Goal: Transaction & Acquisition: Download file/media

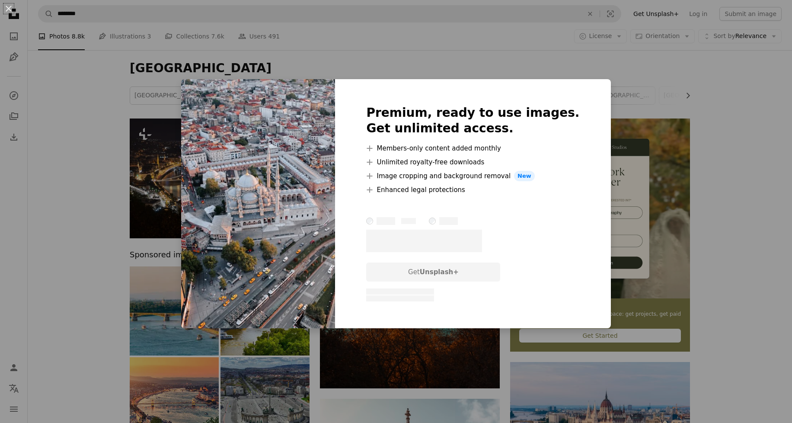
scroll to position [3865, 0]
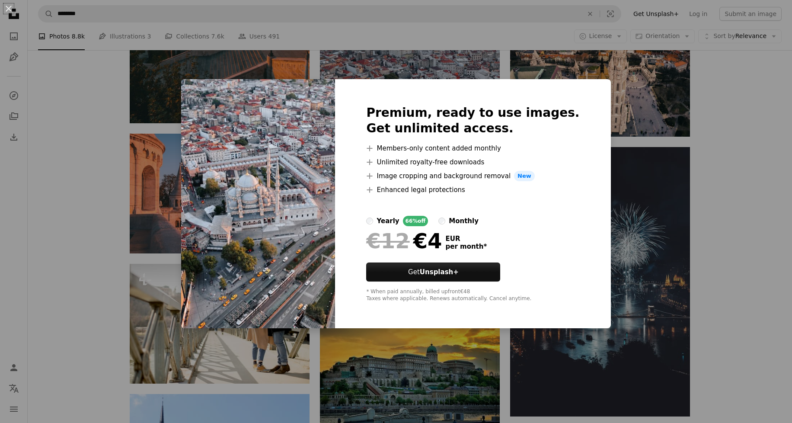
click at [713, 224] on div "An X shape Premium, ready to use images. Get unlimited access. A plus sign Memb…" at bounding box center [396, 211] width 792 height 423
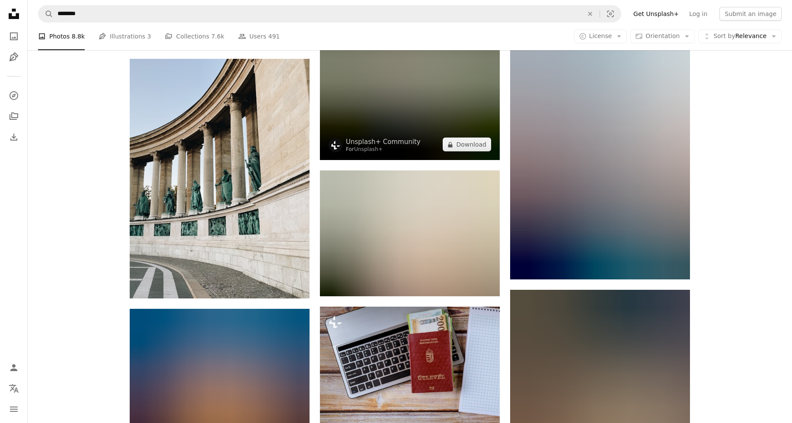
scroll to position [5698, 0]
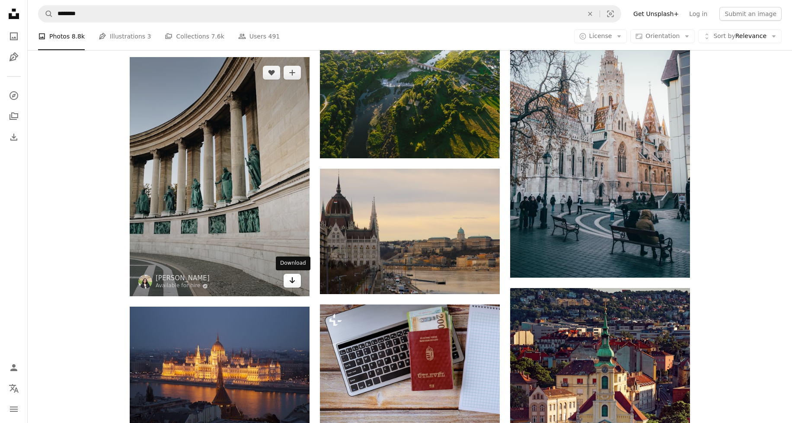
click at [294, 281] on icon "Arrow pointing down" at bounding box center [292, 280] width 7 height 10
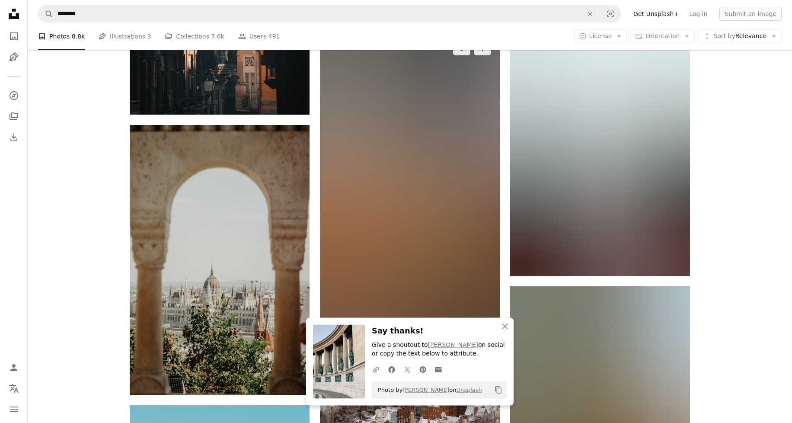
scroll to position [6272, 0]
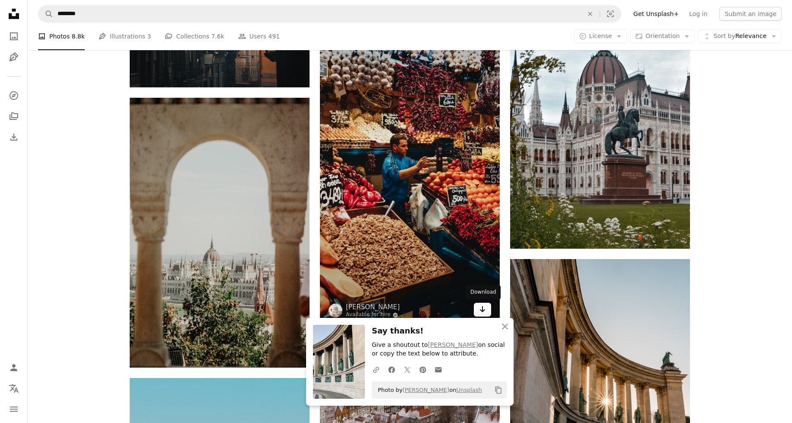
click at [483, 308] on icon "Download" at bounding box center [483, 309] width 6 height 6
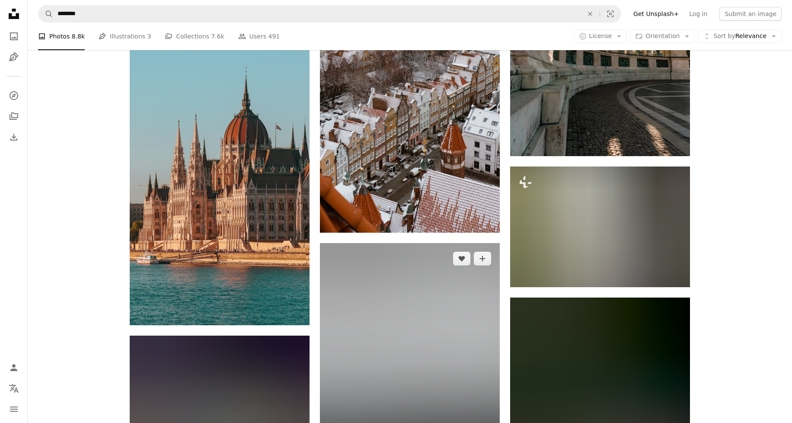
scroll to position [6667, 0]
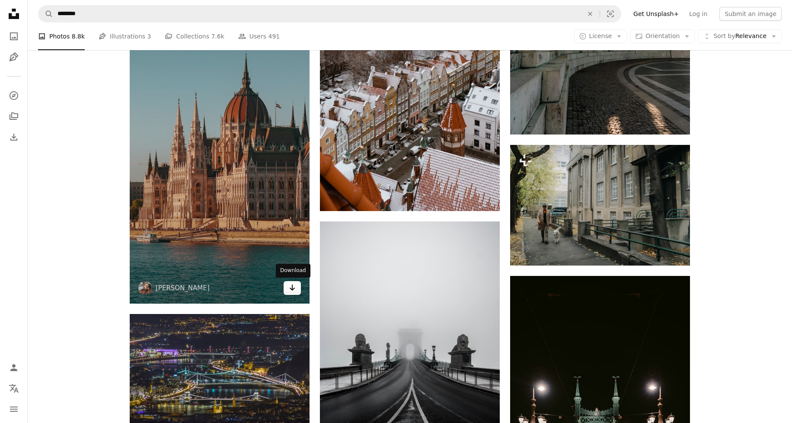
click at [293, 288] on icon "Arrow pointing down" at bounding box center [292, 287] width 7 height 10
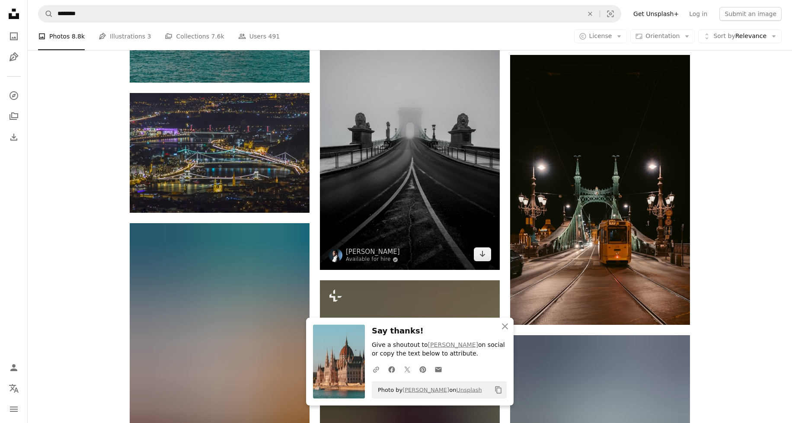
scroll to position [6888, 0]
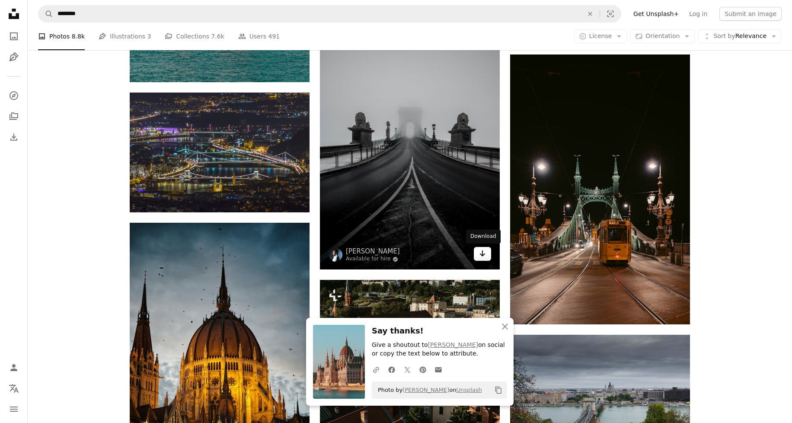
click at [482, 255] on icon "Download" at bounding box center [483, 253] width 6 height 6
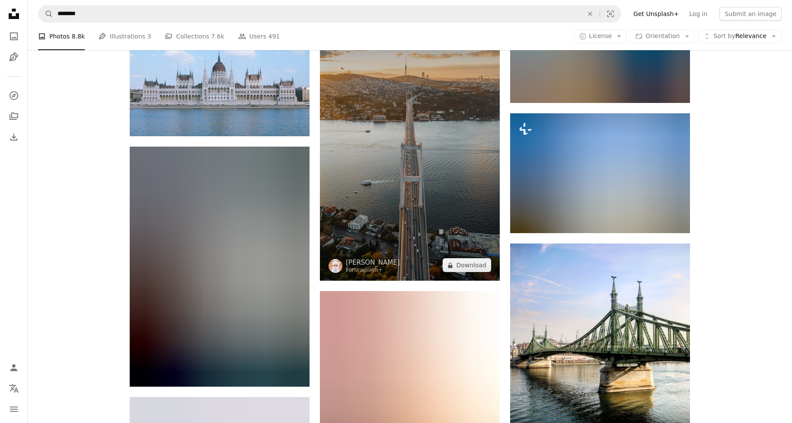
scroll to position [8776, 0]
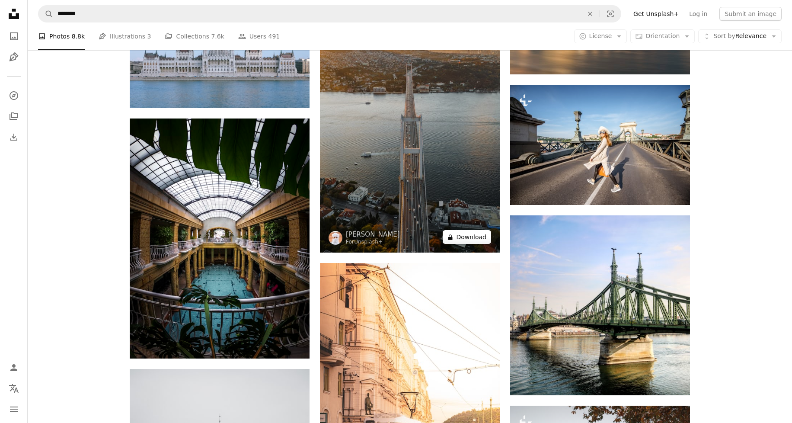
click at [470, 237] on button "A lock Download" at bounding box center [467, 237] width 48 height 14
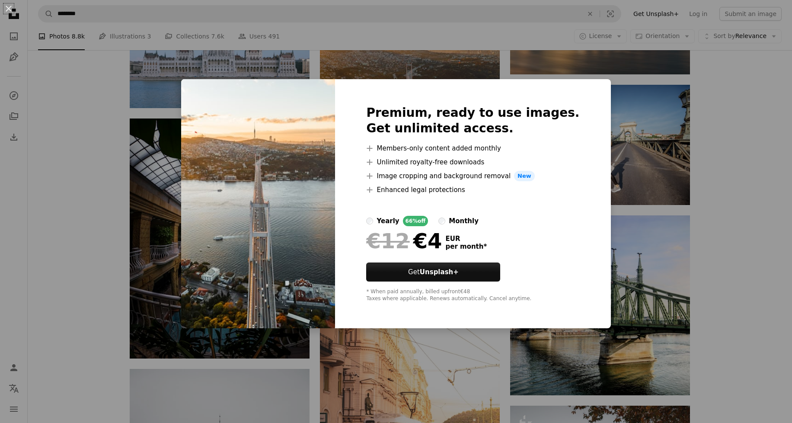
click at [629, 218] on div "An X shape Premium, ready to use images. Get unlimited access. A plus sign Memb…" at bounding box center [396, 211] width 792 height 423
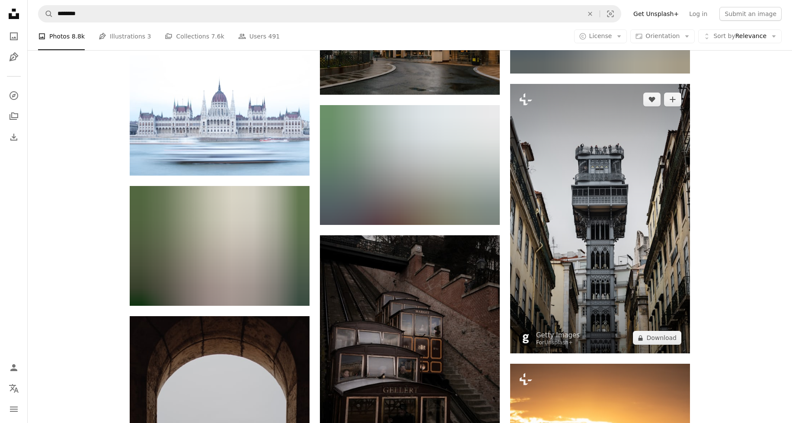
scroll to position [9759, 0]
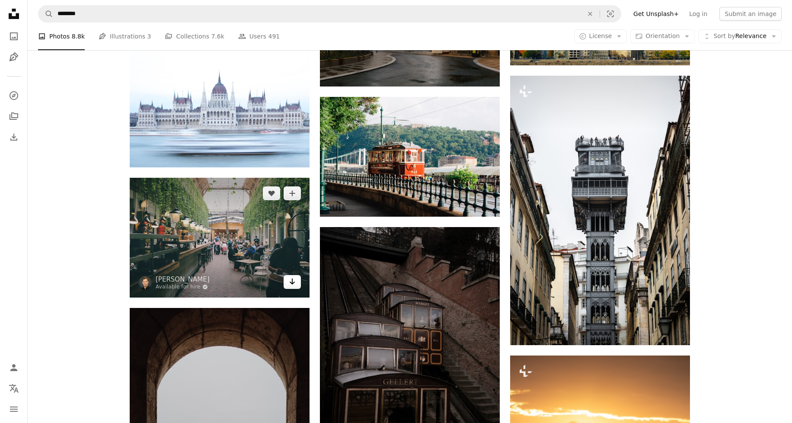
click at [291, 280] on icon "Arrow pointing down" at bounding box center [292, 281] width 7 height 10
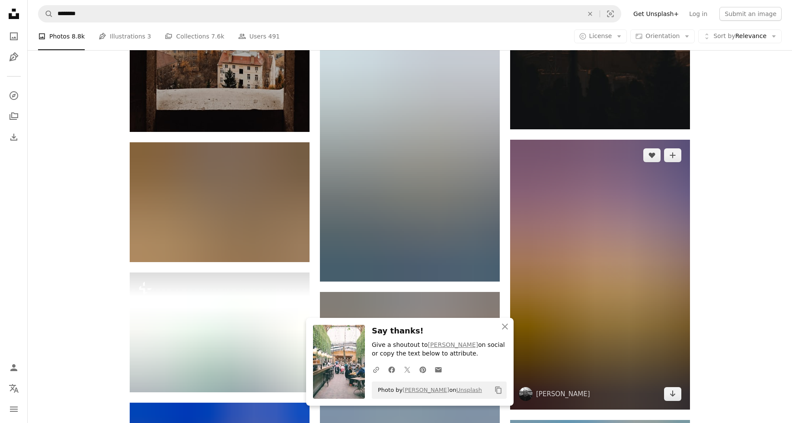
scroll to position [10277, 0]
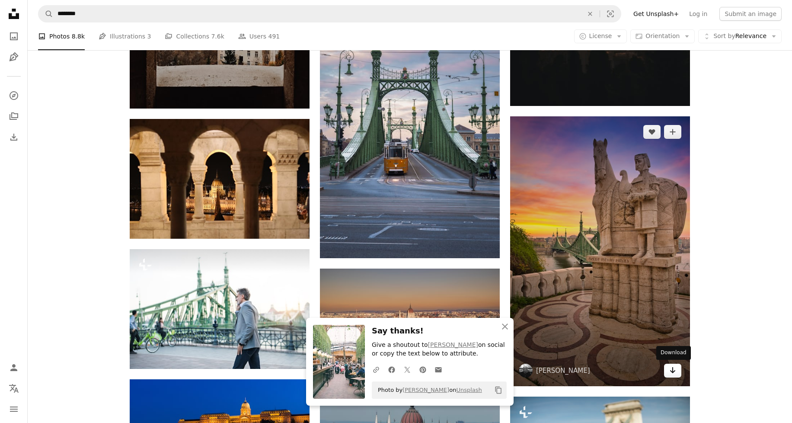
click at [672, 367] on icon "Download" at bounding box center [673, 370] width 6 height 6
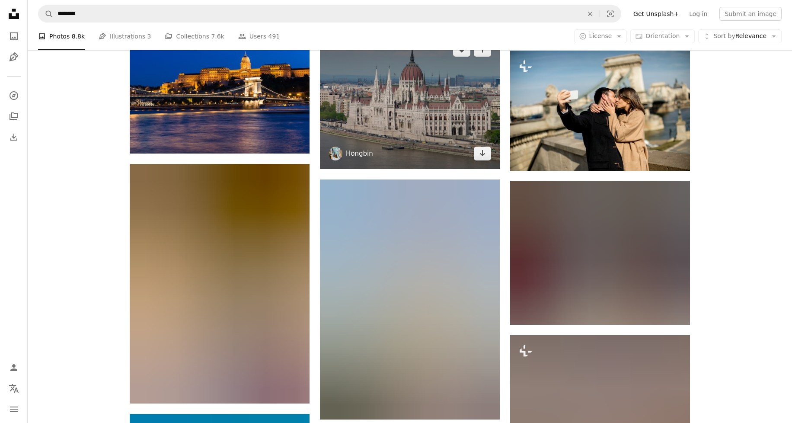
scroll to position [10672, 0]
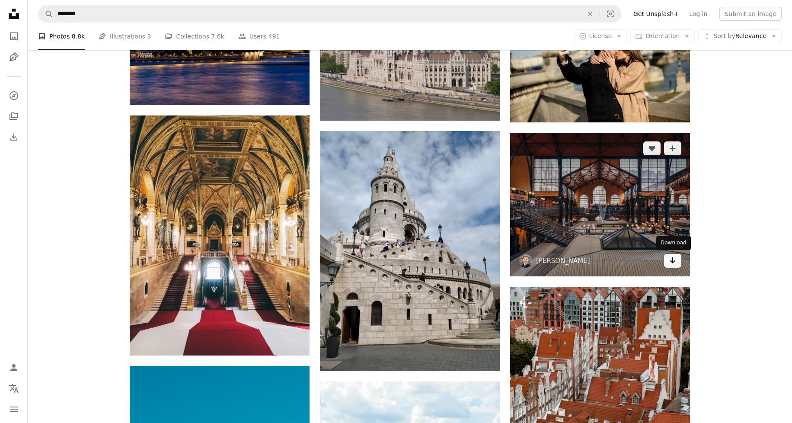
click at [677, 260] on link "Arrow pointing down" at bounding box center [672, 261] width 17 height 14
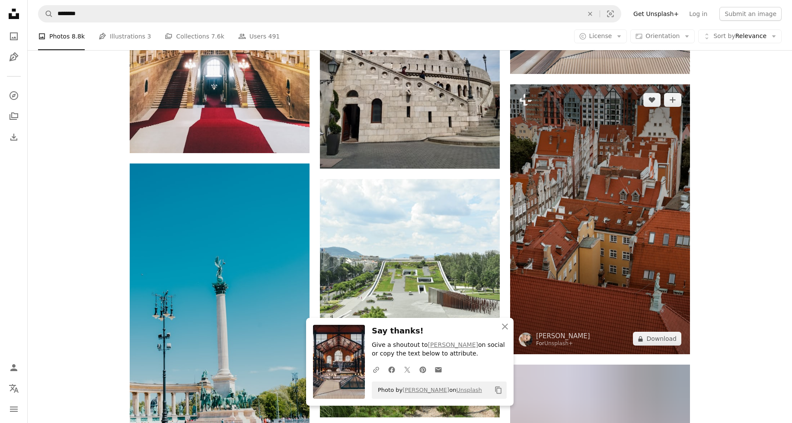
scroll to position [10886, 0]
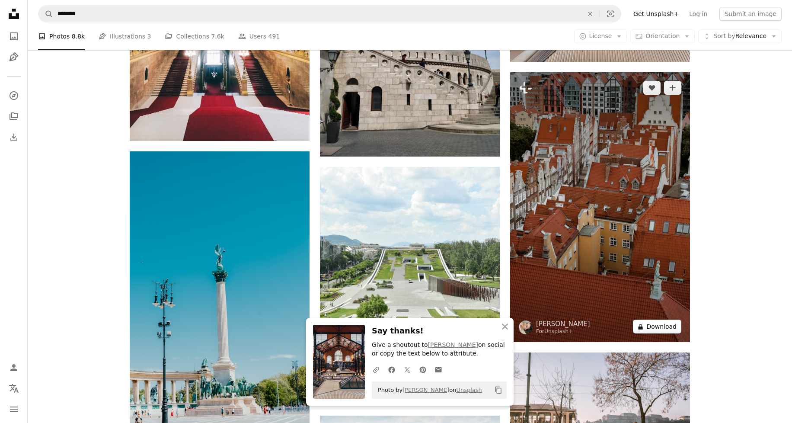
click at [657, 327] on button "A lock Download" at bounding box center [657, 326] width 48 height 14
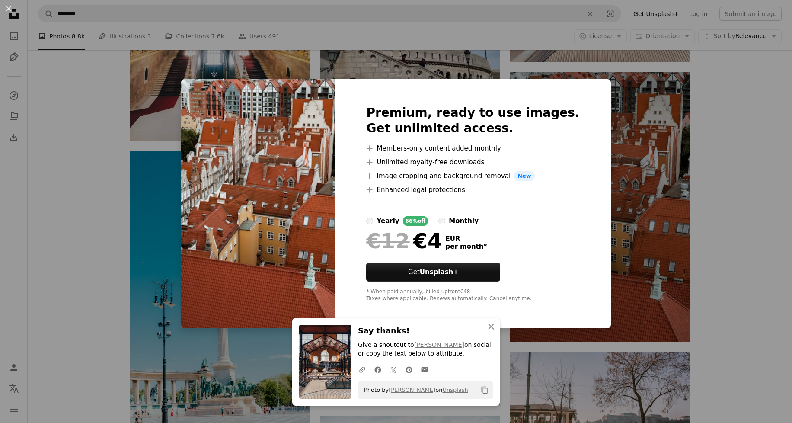
click at [627, 254] on div "An X shape Premium, ready to use images. Get unlimited access. A plus sign Memb…" at bounding box center [396, 211] width 792 height 423
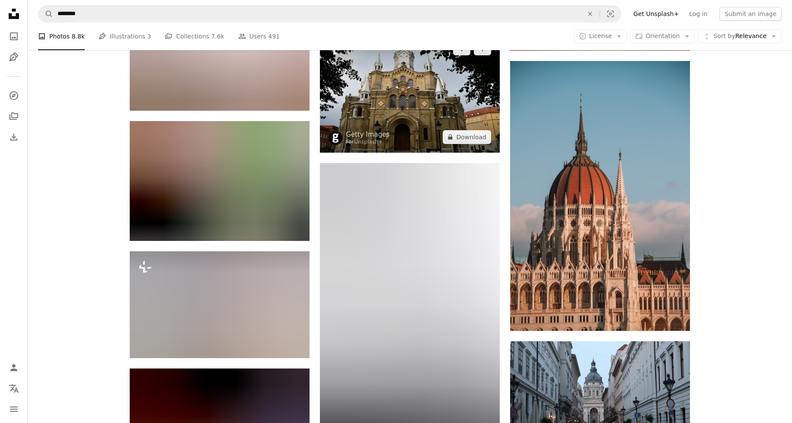
scroll to position [12754, 0]
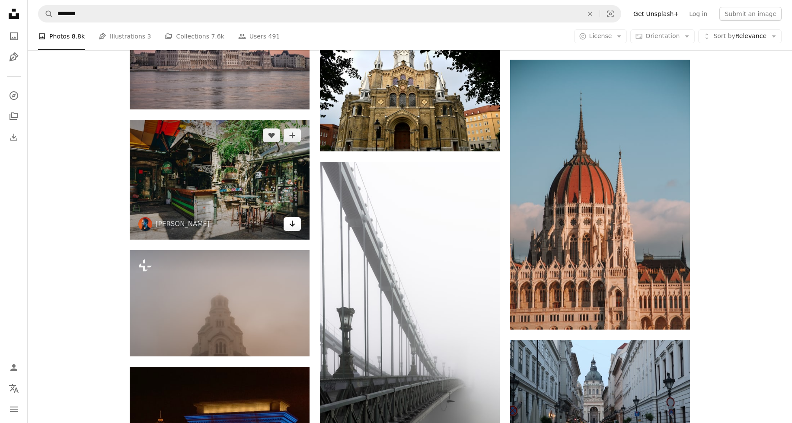
click at [291, 224] on icon "Download" at bounding box center [293, 223] width 6 height 6
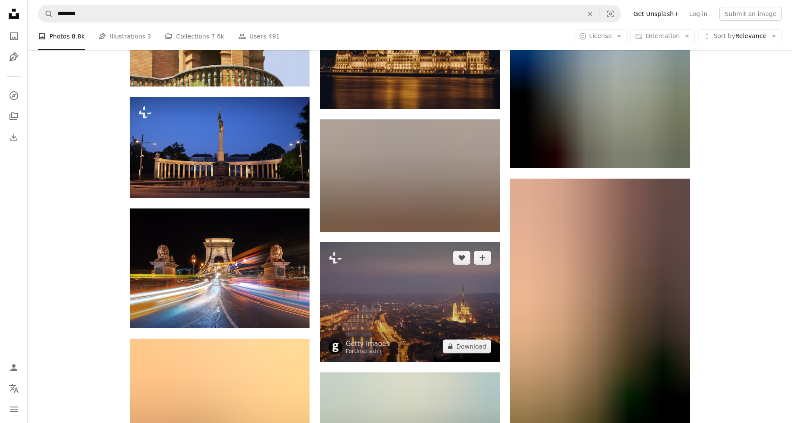
scroll to position [13805, 0]
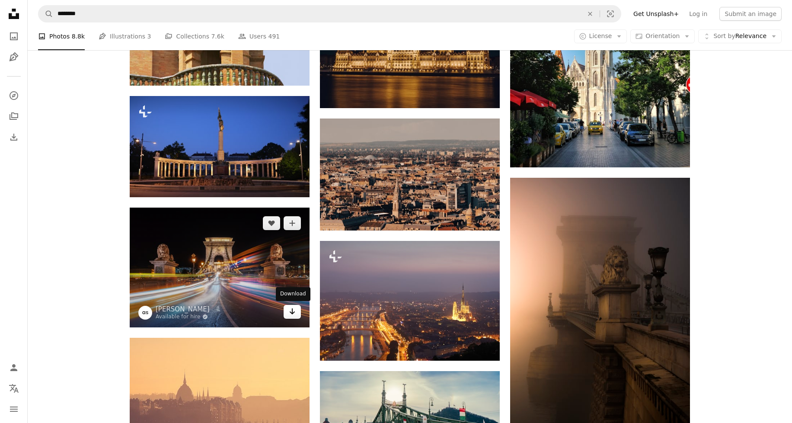
click at [295, 311] on icon "Arrow pointing down" at bounding box center [292, 311] width 7 height 10
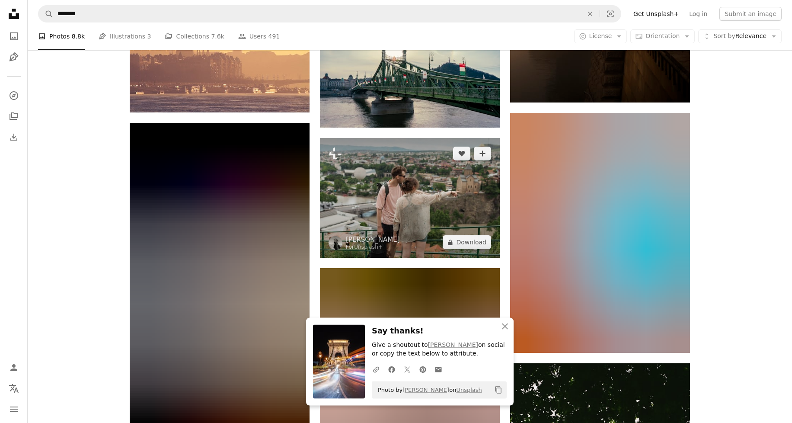
scroll to position [14151, 0]
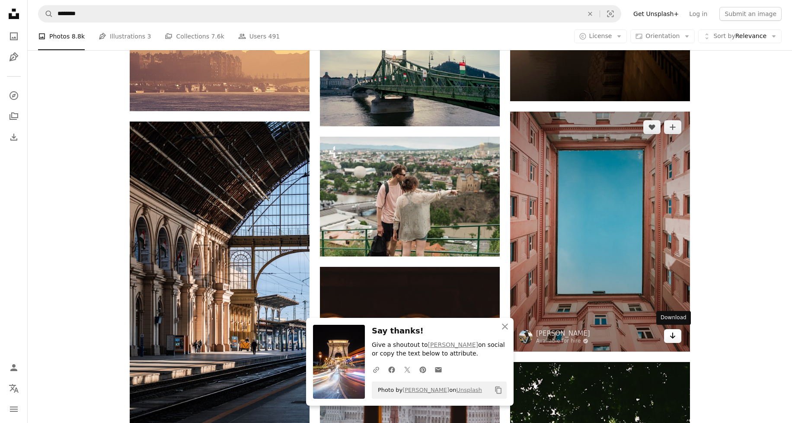
click at [676, 335] on icon "Arrow pointing down" at bounding box center [672, 335] width 7 height 10
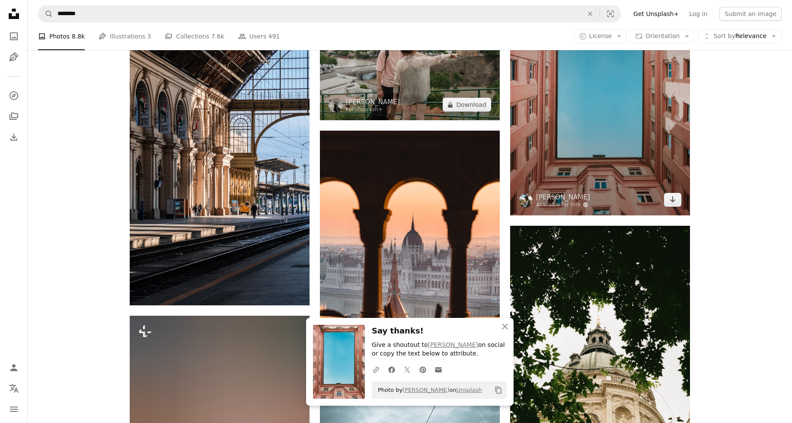
scroll to position [14310, 0]
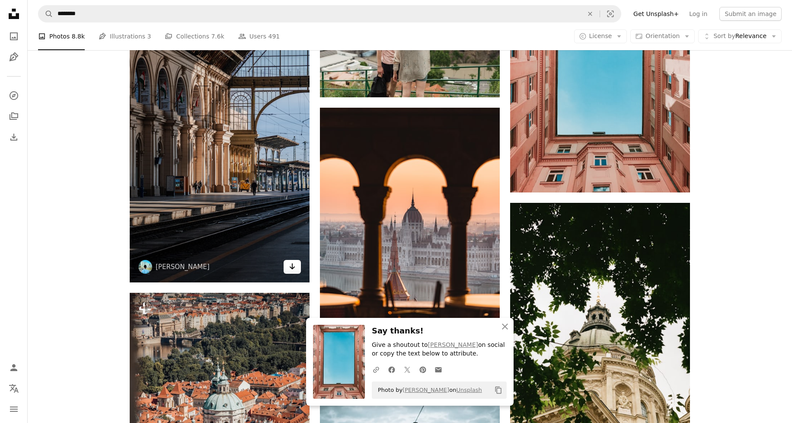
click at [292, 264] on icon "Download" at bounding box center [293, 266] width 6 height 6
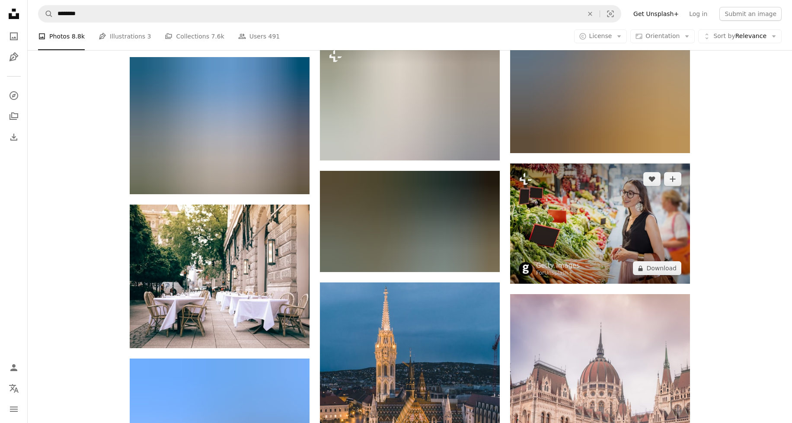
scroll to position [14961, 0]
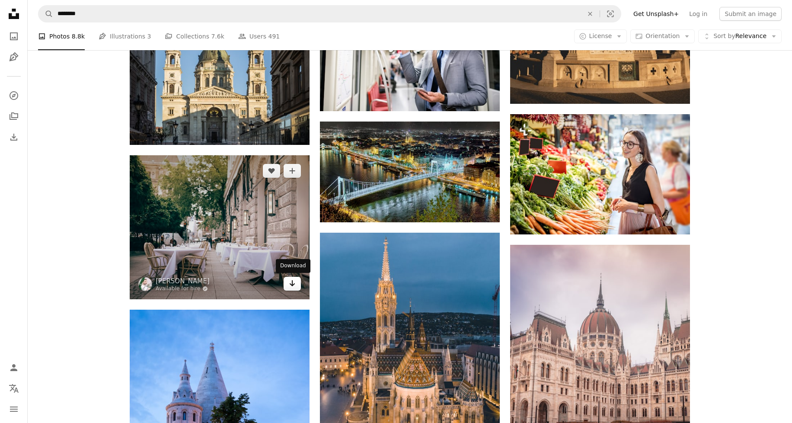
click at [292, 283] on icon "Download" at bounding box center [293, 283] width 6 height 6
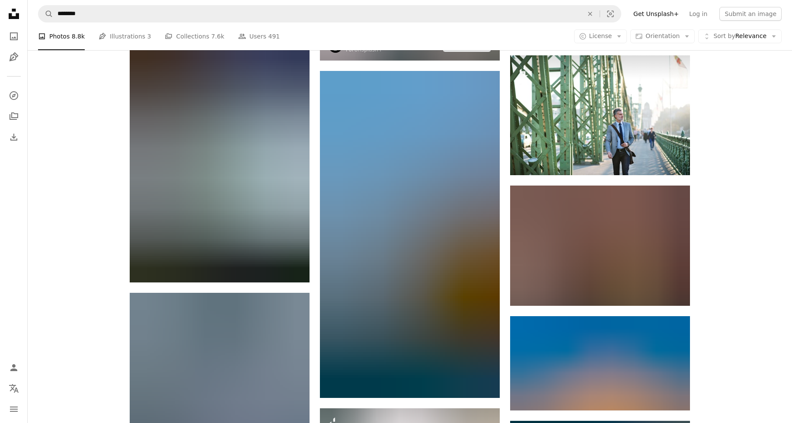
scroll to position [15777, 0]
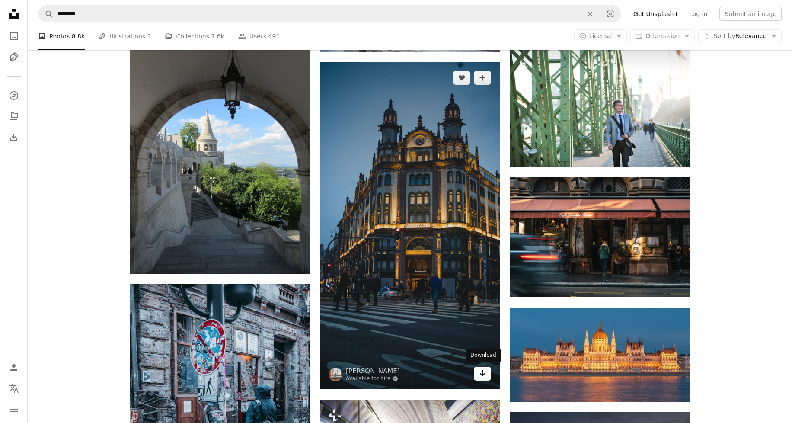
click at [481, 376] on icon "Arrow pointing down" at bounding box center [482, 373] width 7 height 10
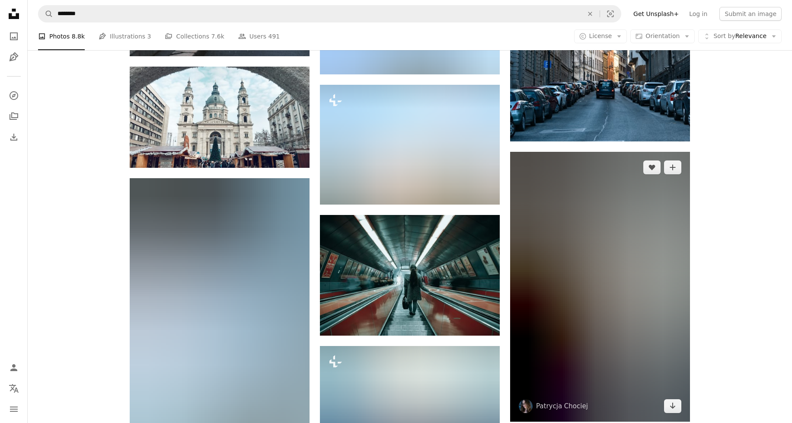
scroll to position [17084, 0]
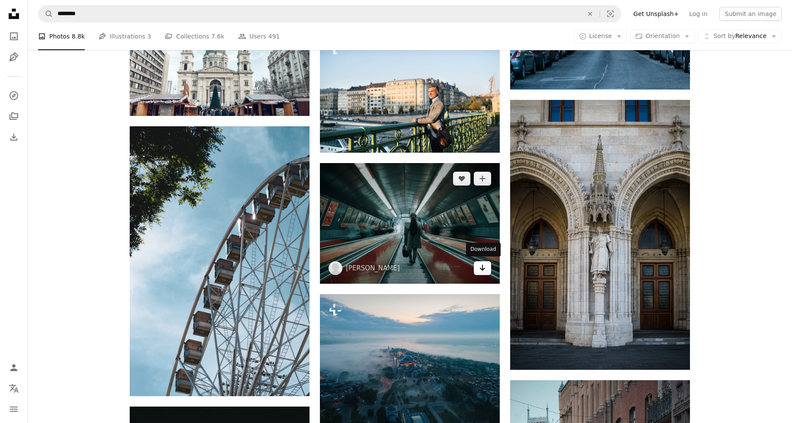
click at [483, 266] on icon "Download" at bounding box center [483, 268] width 6 height 6
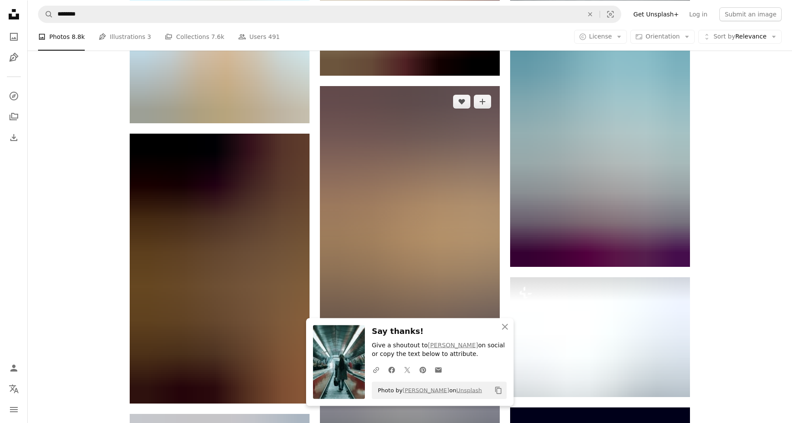
scroll to position [17727, 0]
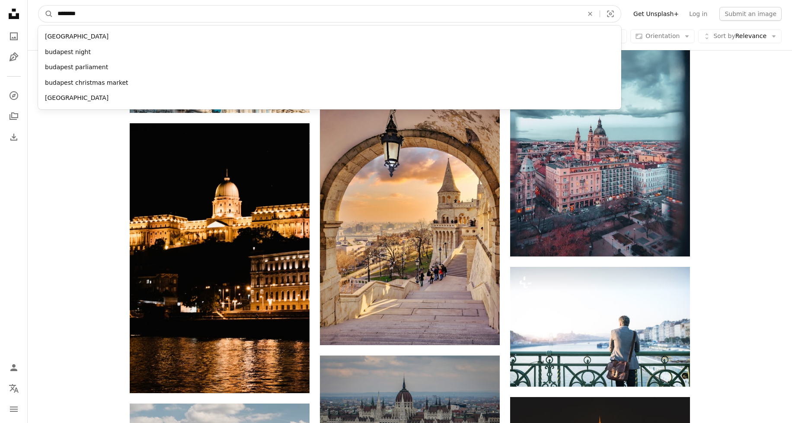
drag, startPoint x: 97, startPoint y: 14, endPoint x: 13, endPoint y: 15, distance: 84.7
click at [53, 14] on input "********" at bounding box center [316, 14] width 527 height 16
type input "*******"
click button "A magnifying glass" at bounding box center [45, 14] width 15 height 16
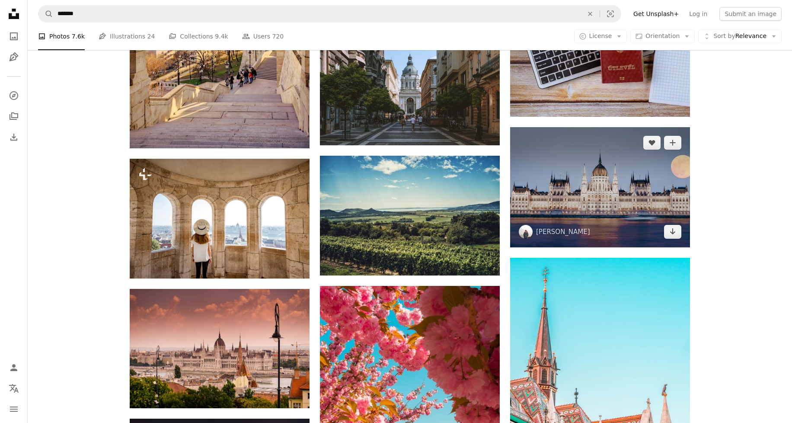
scroll to position [1916, 0]
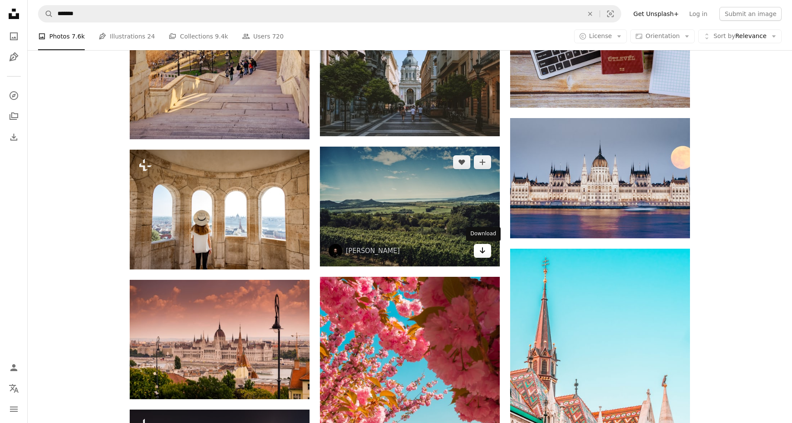
click at [479, 250] on icon "Arrow pointing down" at bounding box center [482, 250] width 7 height 10
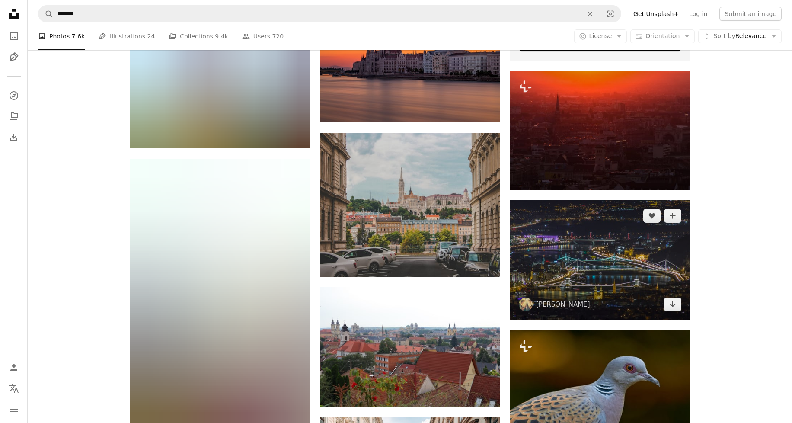
scroll to position [2974, 0]
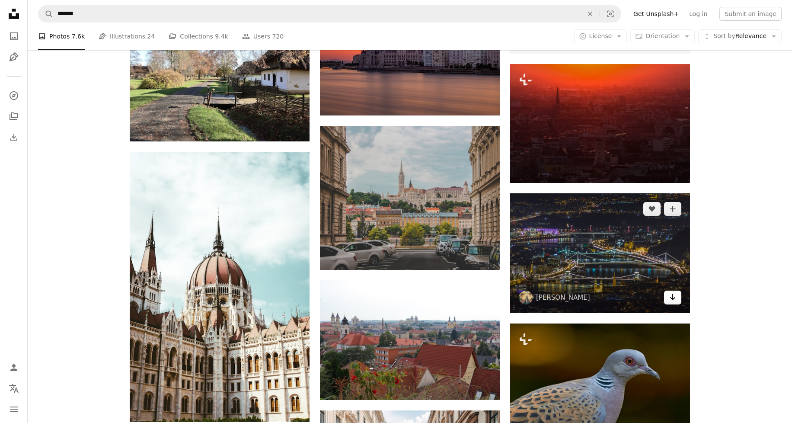
click at [673, 296] on icon "Download" at bounding box center [673, 297] width 6 height 6
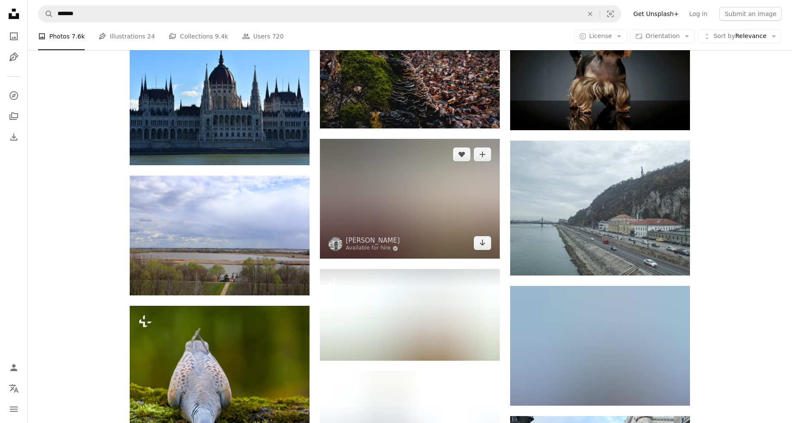
scroll to position [7844, 0]
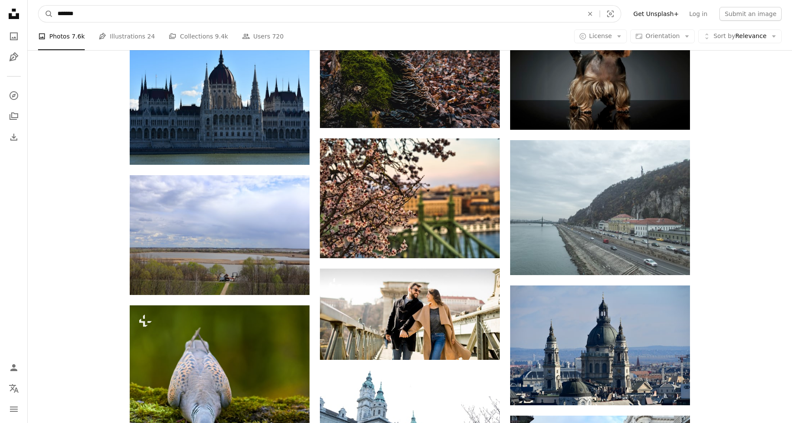
click at [112, 16] on input "*******" at bounding box center [316, 14] width 527 height 16
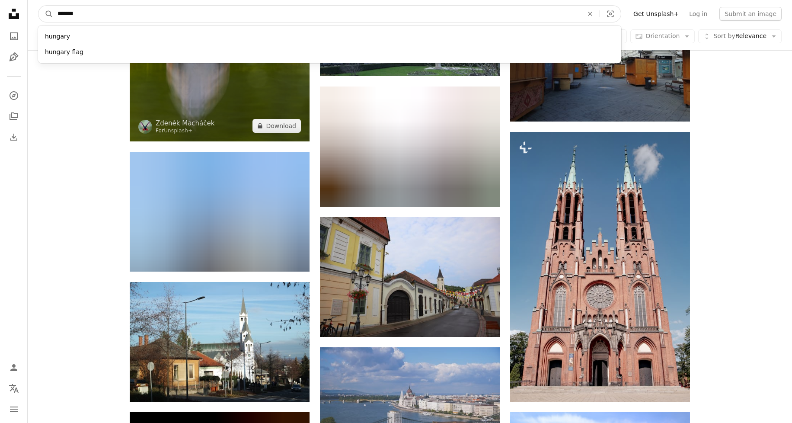
scroll to position [8259, 0]
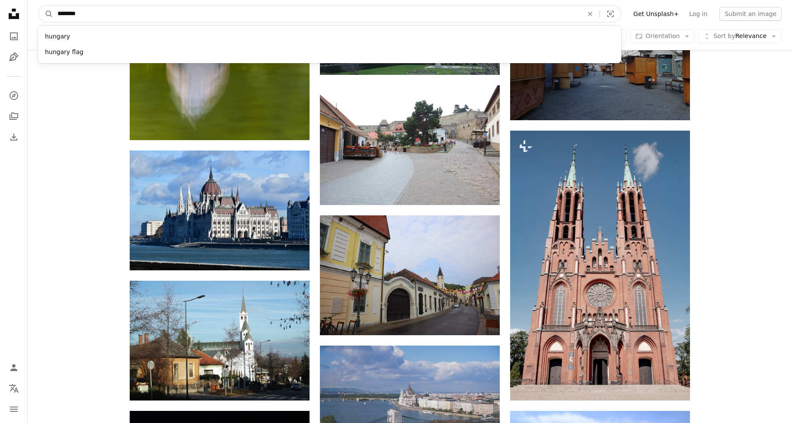
paste input "**********"
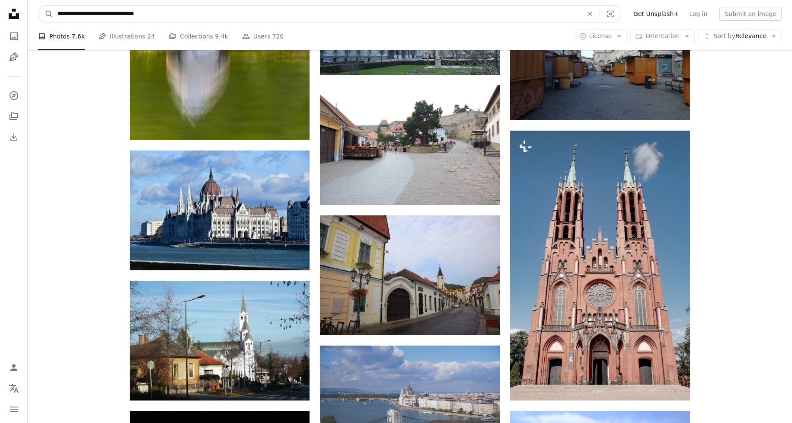
type input "**********"
click at [38, 6] on button "A magnifying glass" at bounding box center [45, 14] width 15 height 16
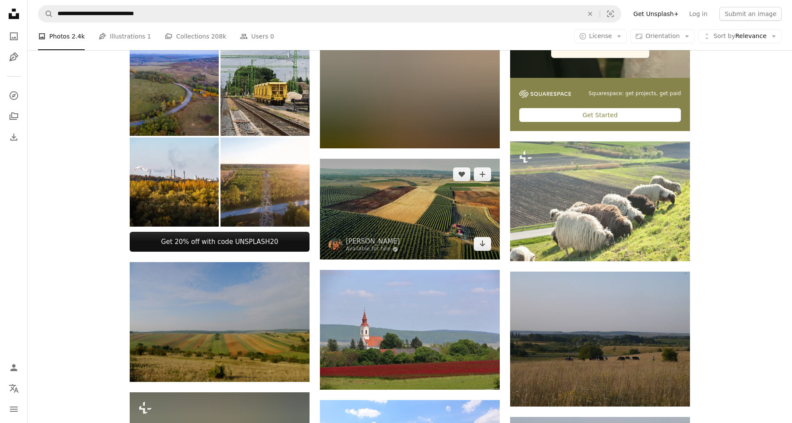
scroll to position [235, 0]
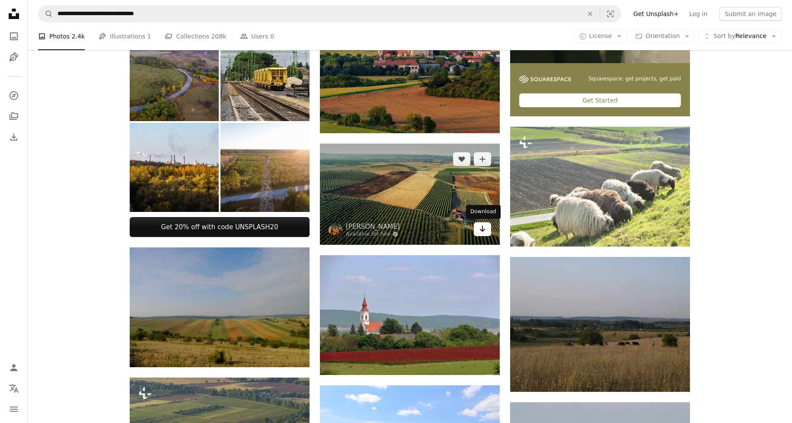
click at [482, 228] on icon "Download" at bounding box center [483, 229] width 6 height 6
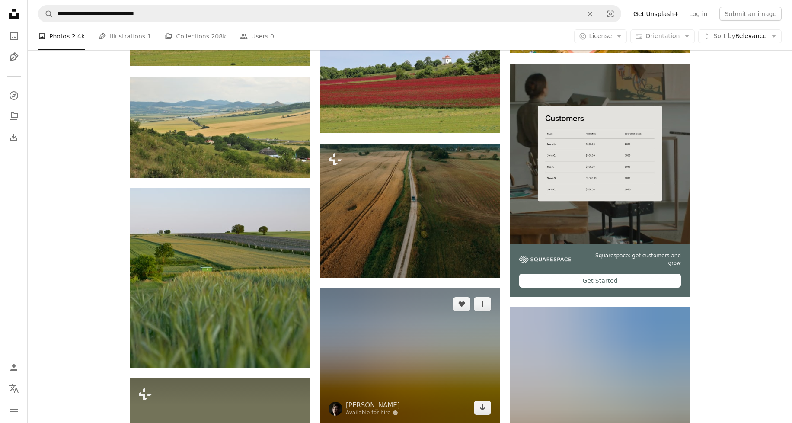
scroll to position [2310, 0]
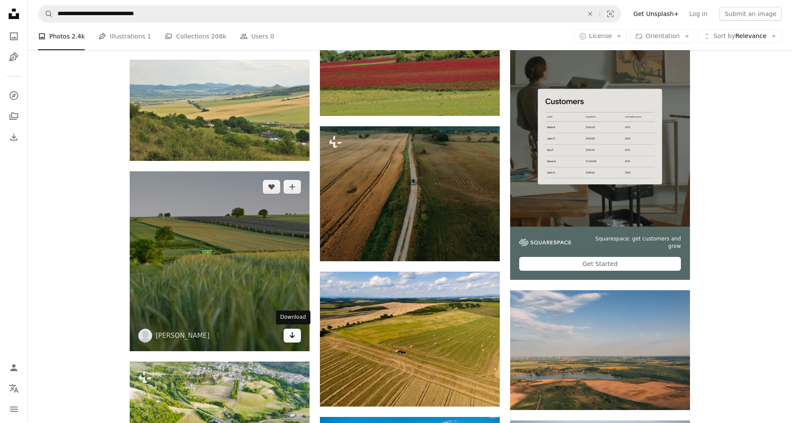
click at [291, 338] on icon "Arrow pointing down" at bounding box center [292, 335] width 7 height 10
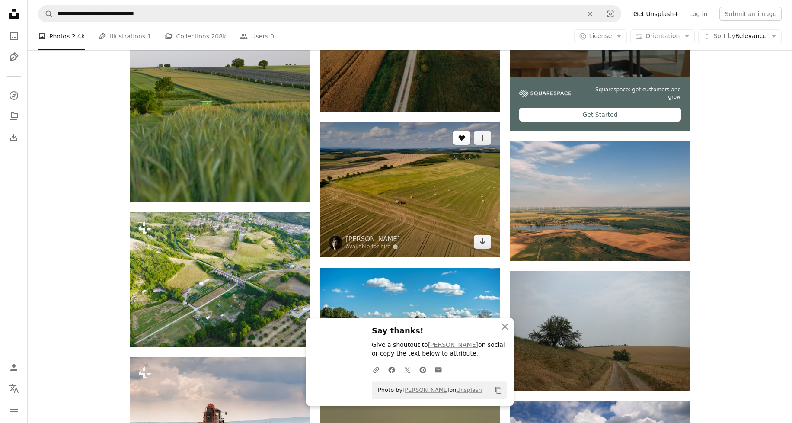
scroll to position [2463, 0]
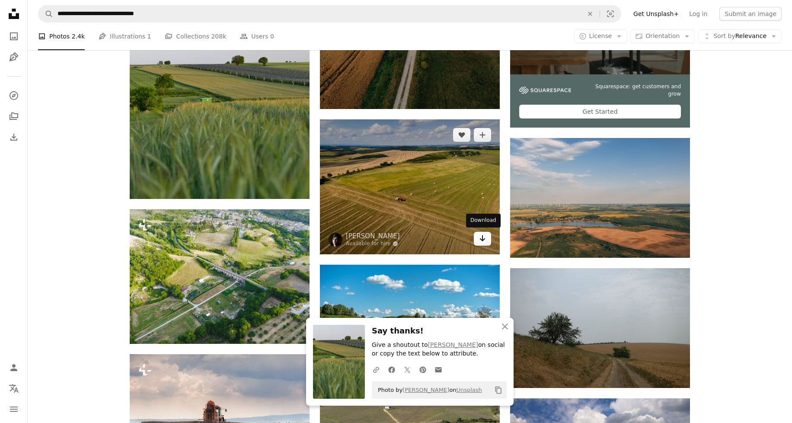
click at [482, 236] on icon "Download" at bounding box center [483, 238] width 6 height 6
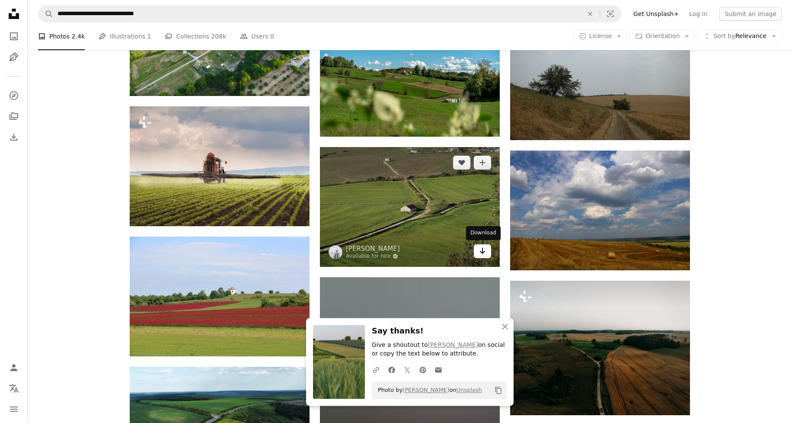
scroll to position [2712, 0]
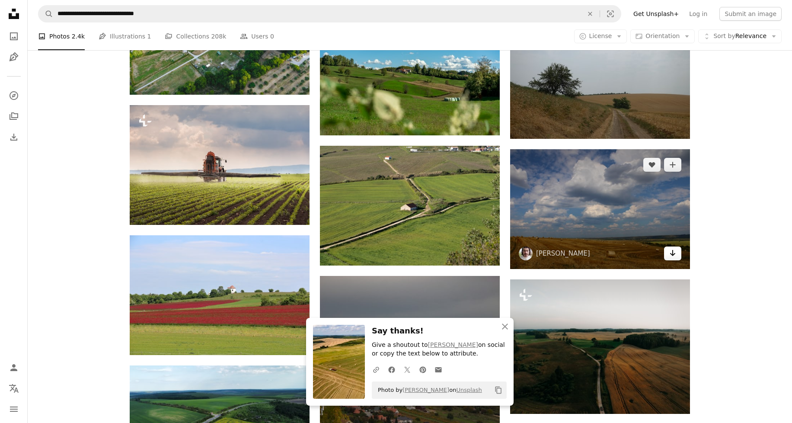
click at [676, 253] on icon "Arrow pointing down" at bounding box center [672, 253] width 7 height 10
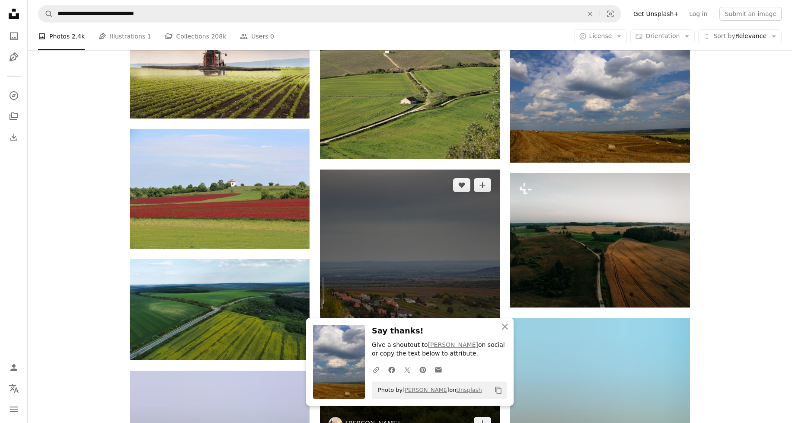
scroll to position [2822, 0]
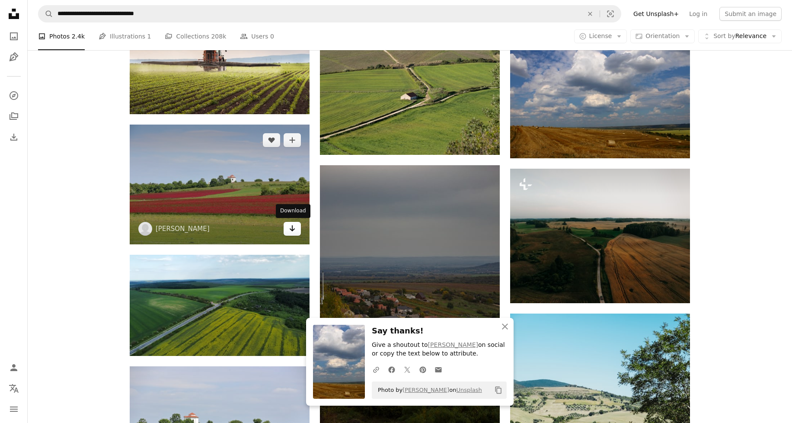
click at [291, 228] on icon "Arrow pointing down" at bounding box center [292, 228] width 7 height 10
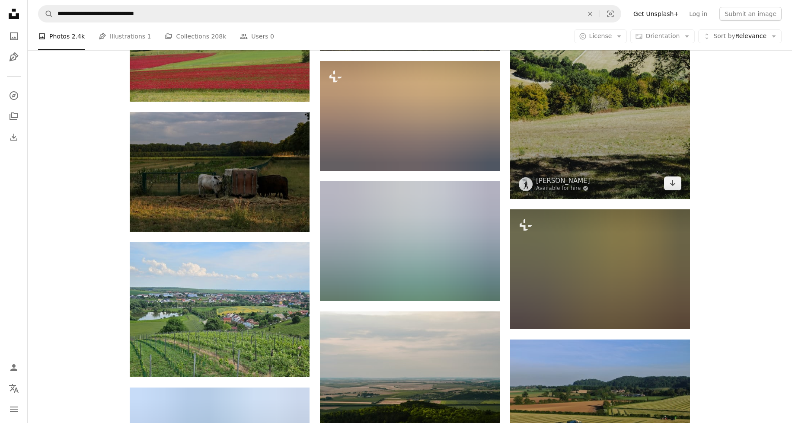
scroll to position [3210, 0]
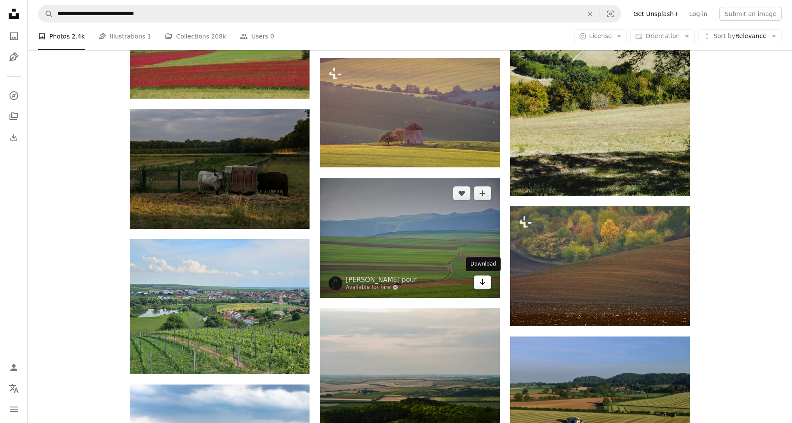
click at [482, 280] on icon "Arrow pointing down" at bounding box center [482, 282] width 7 height 10
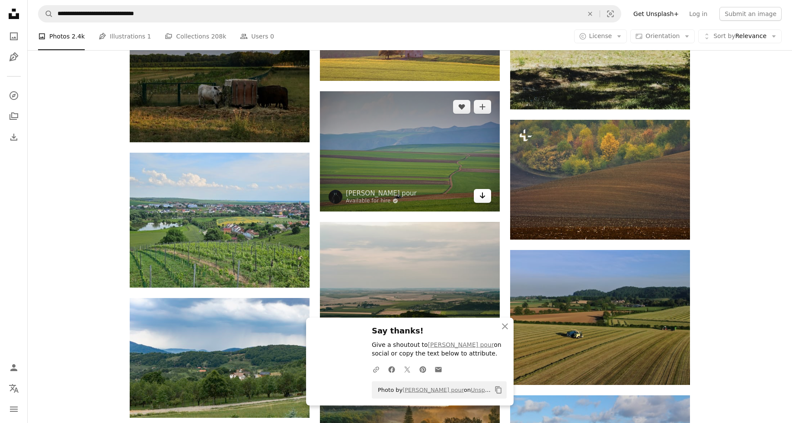
scroll to position [3320, 0]
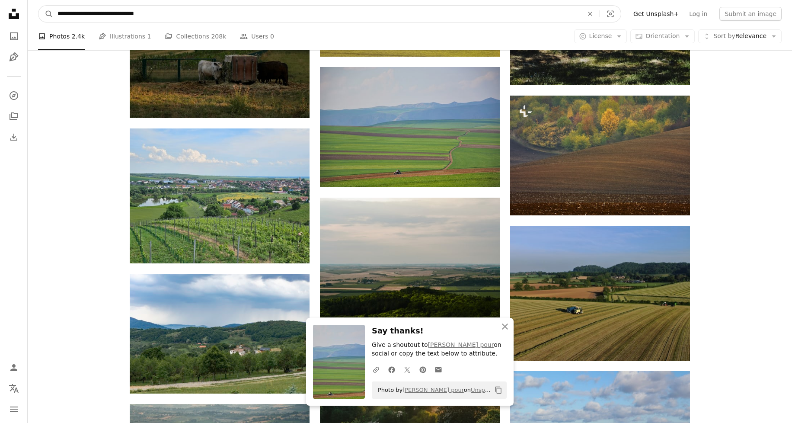
drag, startPoint x: 161, startPoint y: 15, endPoint x: 81, endPoint y: 14, distance: 80.0
click at [81, 14] on input "**********" at bounding box center [316, 14] width 527 height 16
paste input "Find visuals sitewide"
click at [81, 13] on input "**********" at bounding box center [316, 14] width 527 height 16
type input "**********"
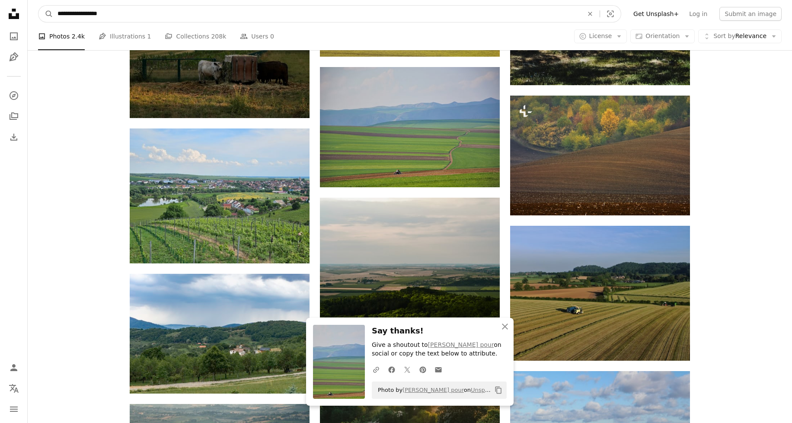
click at [125, 16] on input "**********" at bounding box center [316, 14] width 527 height 16
click button "A magnifying glass" at bounding box center [45, 14] width 15 height 16
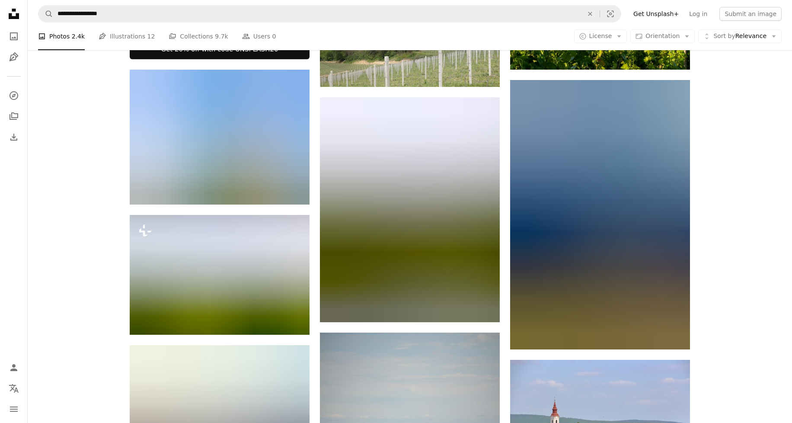
scroll to position [415, 0]
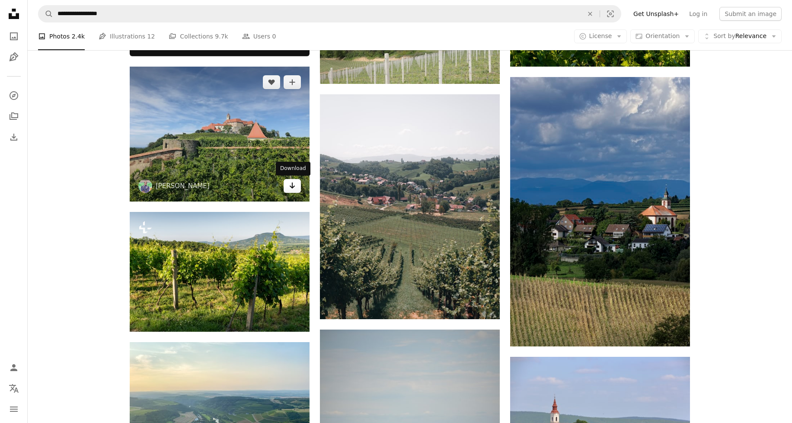
click at [292, 186] on icon "Download" at bounding box center [293, 185] width 6 height 6
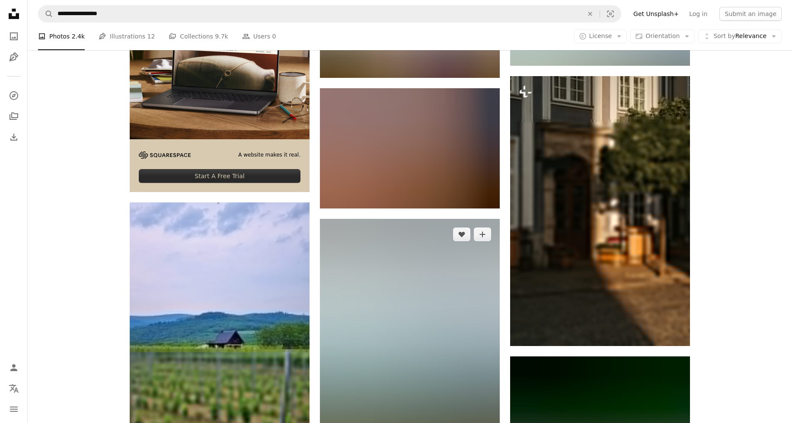
scroll to position [1508, 0]
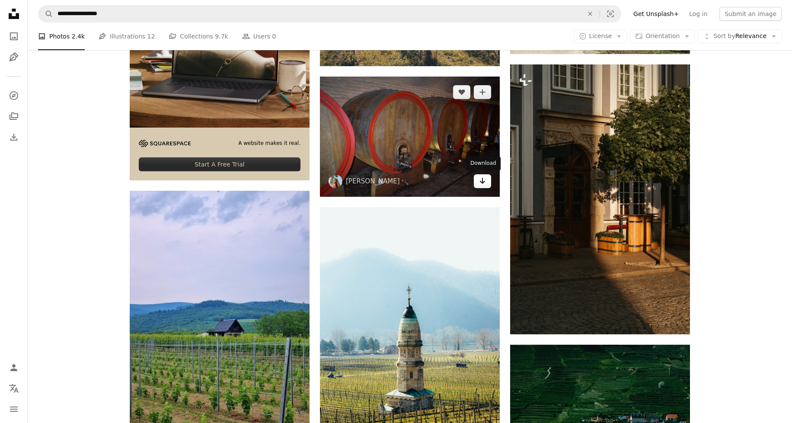
click at [481, 176] on icon "Arrow pointing down" at bounding box center [482, 181] width 7 height 10
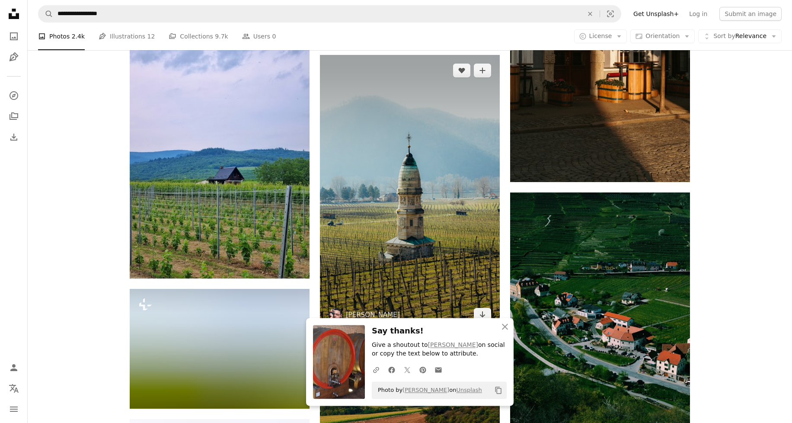
scroll to position [1681, 0]
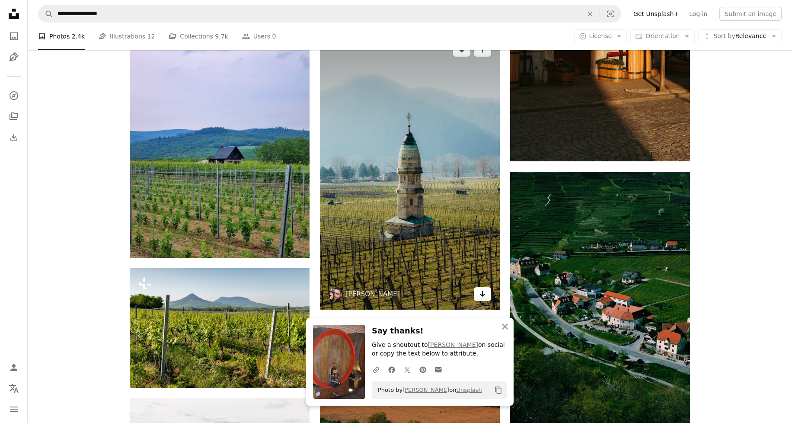
click at [485, 295] on icon "Arrow pointing down" at bounding box center [482, 293] width 7 height 10
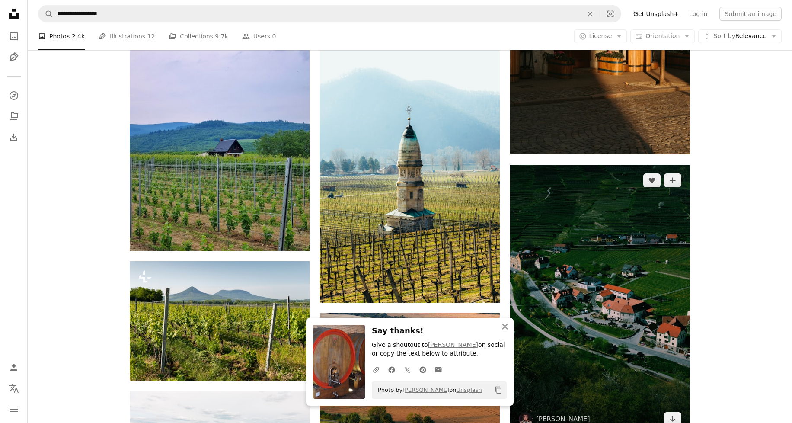
scroll to position [1812, 0]
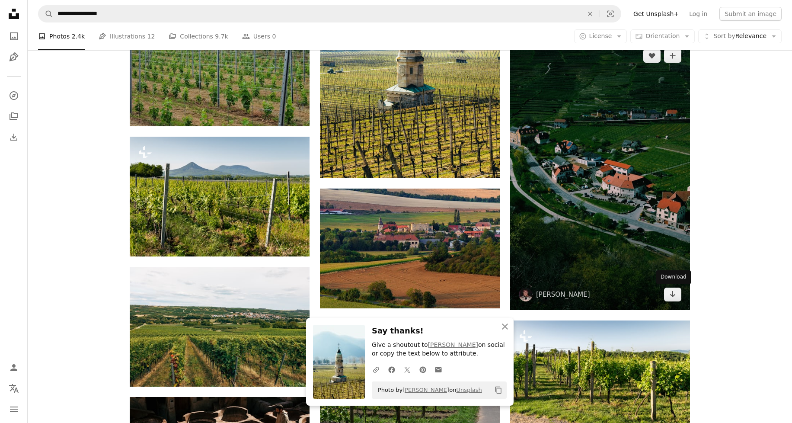
drag, startPoint x: 677, startPoint y: 295, endPoint x: 646, endPoint y: 286, distance: 32.1
click at [677, 295] on link "Arrow pointing down" at bounding box center [672, 295] width 17 height 14
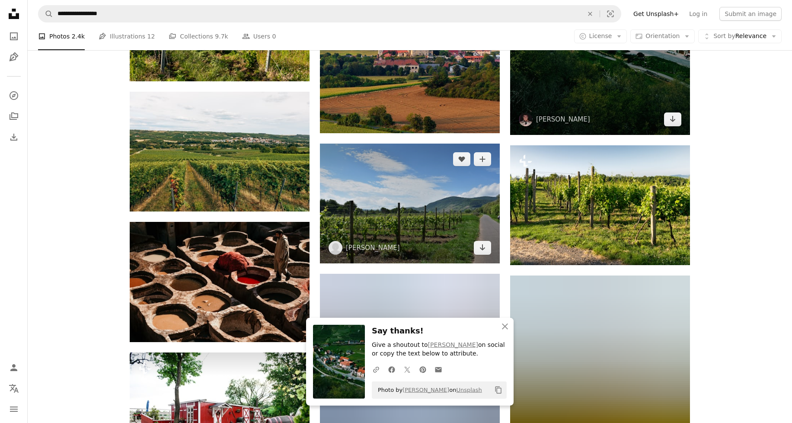
scroll to position [2013, 0]
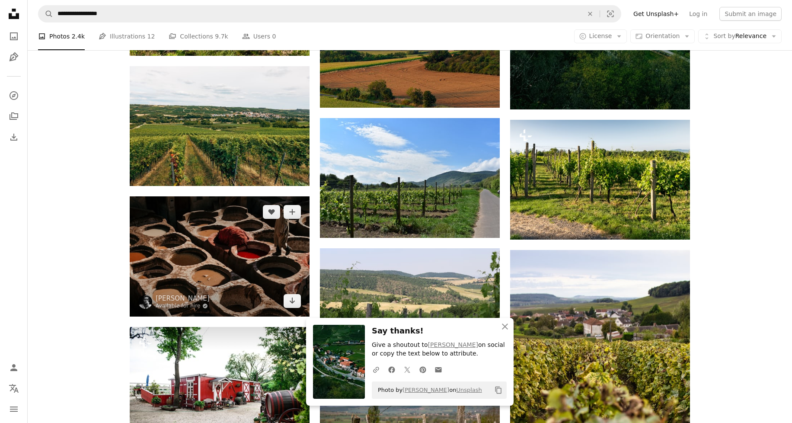
click at [273, 262] on img at bounding box center [220, 256] width 180 height 120
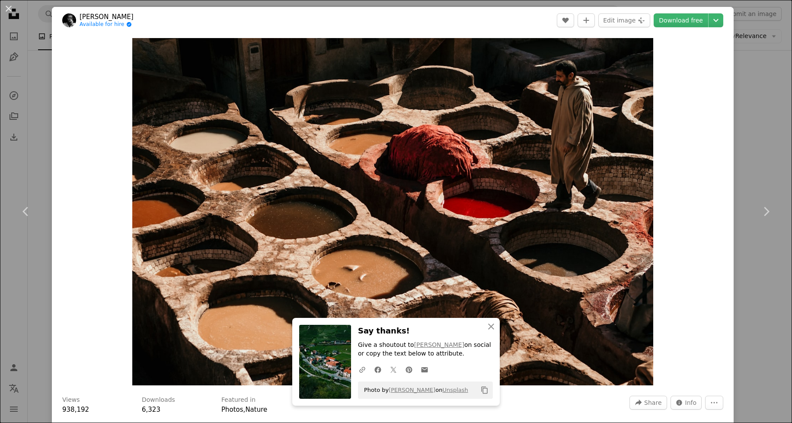
click at [753, 72] on div "An X shape Chevron left Chevron right [PERSON_NAME] Available for hire A checkm…" at bounding box center [396, 211] width 792 height 423
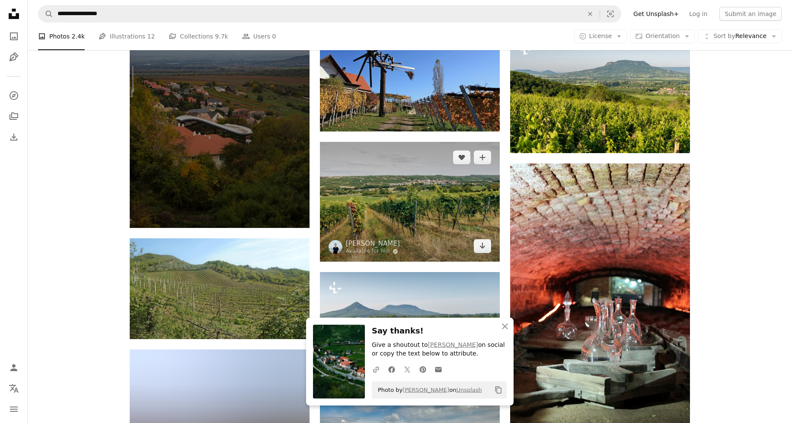
scroll to position [2615, 0]
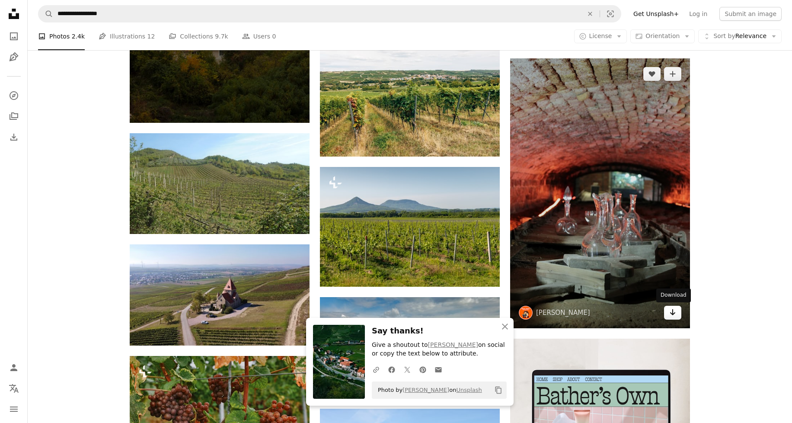
click at [677, 313] on link "Arrow pointing down" at bounding box center [672, 313] width 17 height 14
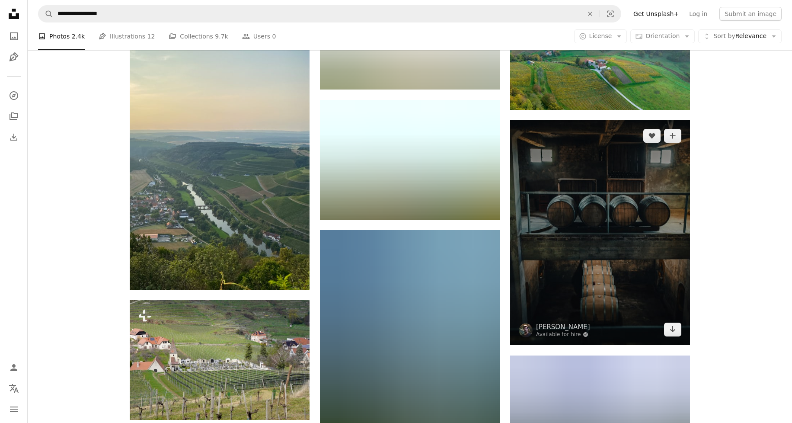
scroll to position [3998, 0]
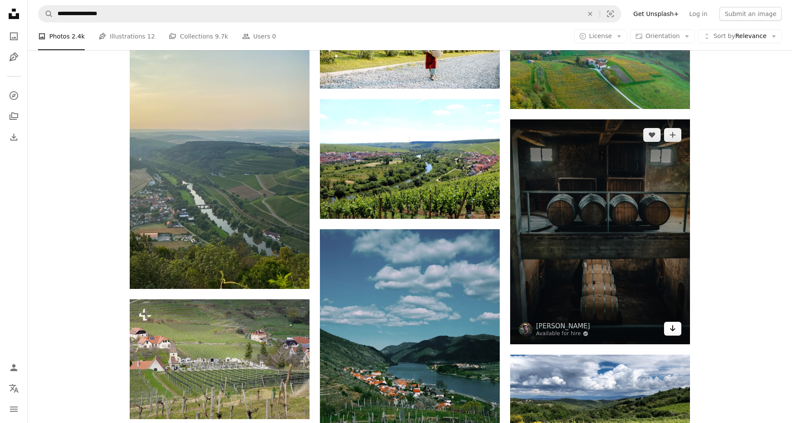
click at [668, 328] on link "Arrow pointing down" at bounding box center [672, 329] width 17 height 14
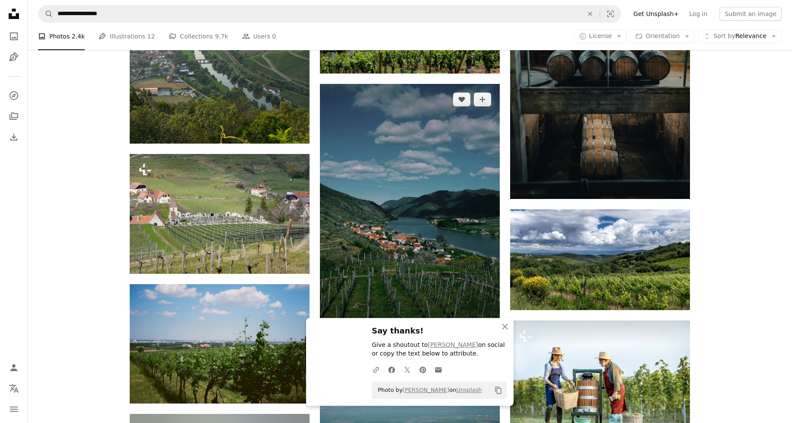
scroll to position [4137, 0]
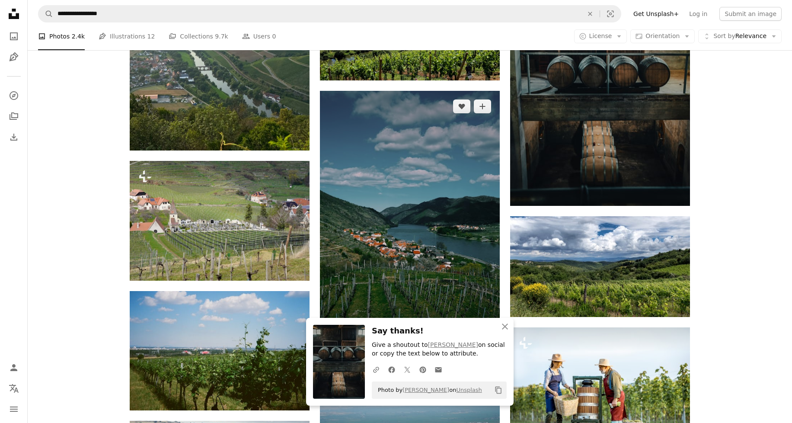
click at [458, 251] on img at bounding box center [410, 226] width 180 height 270
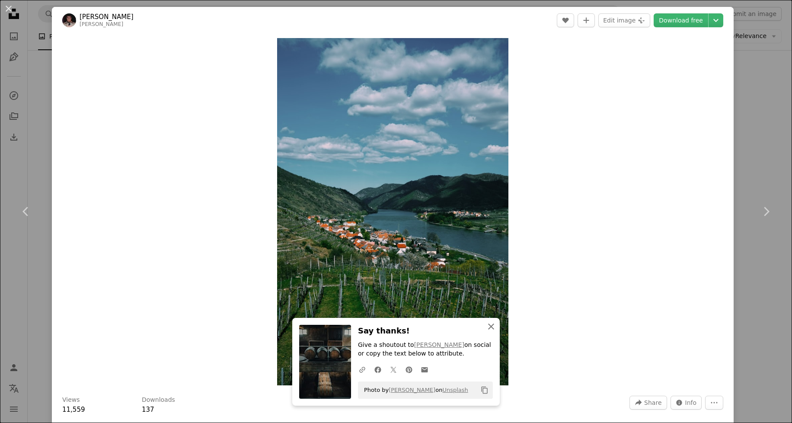
click at [491, 326] on icon "button" at bounding box center [491, 326] width 6 height 6
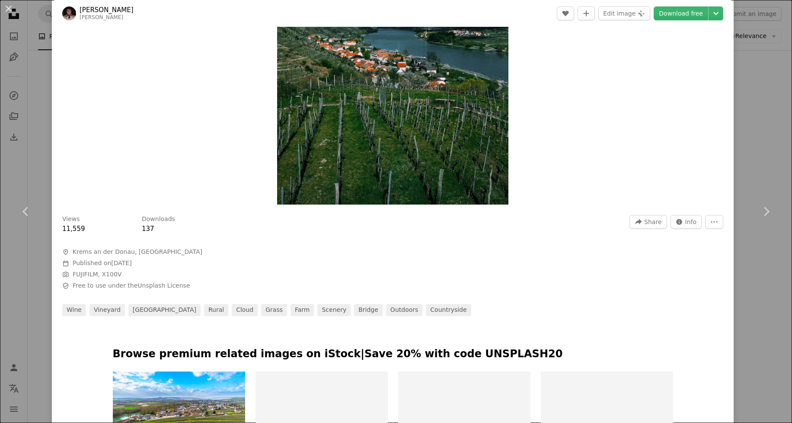
scroll to position [16, 0]
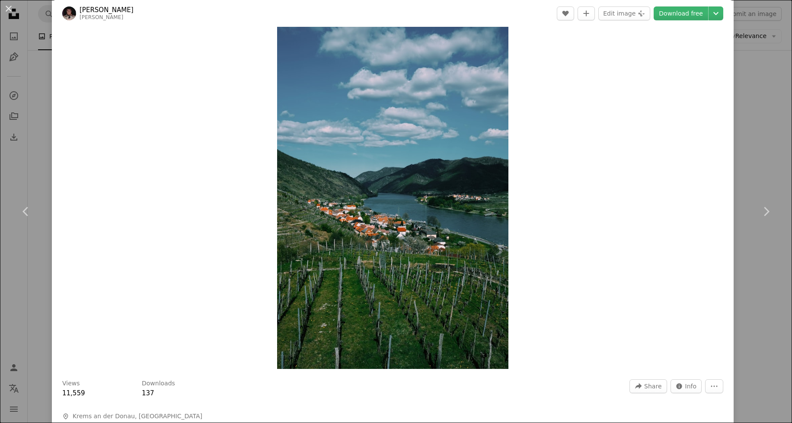
click at [7, 8] on button "An X shape" at bounding box center [8, 8] width 10 height 10
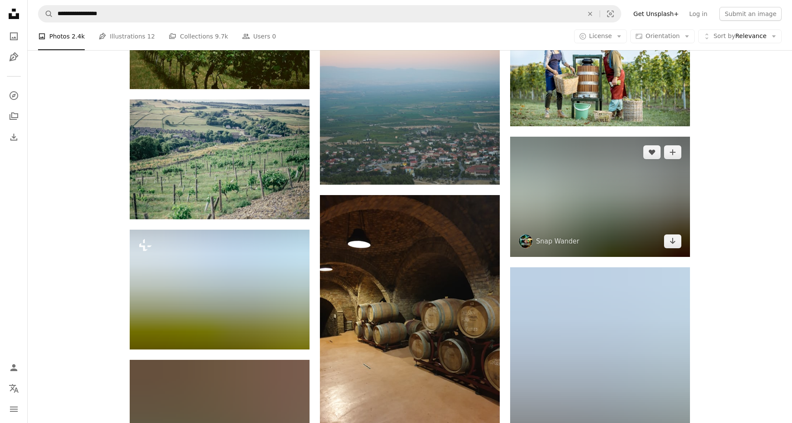
scroll to position [4524, 0]
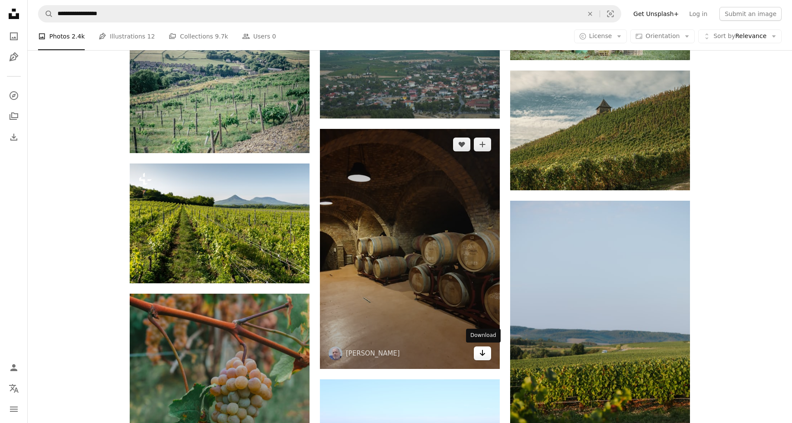
click at [479, 355] on icon "Arrow pointing down" at bounding box center [482, 353] width 7 height 10
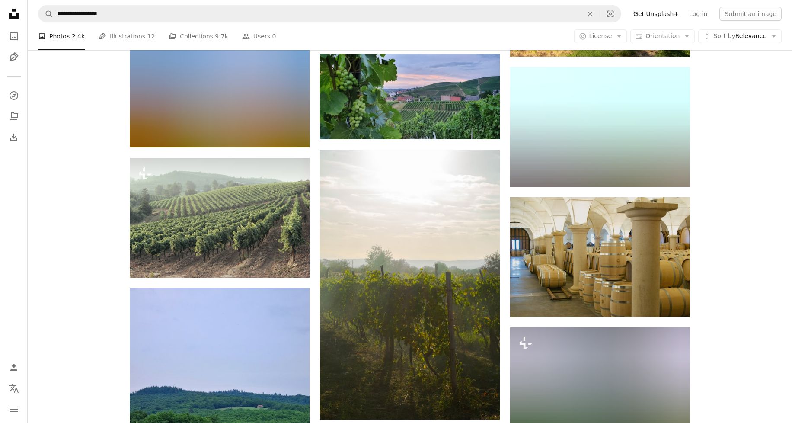
scroll to position [6627, 0]
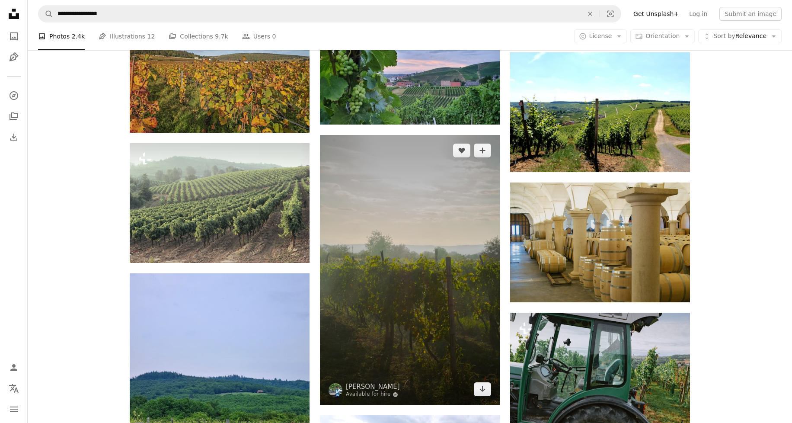
click at [497, 305] on img at bounding box center [410, 270] width 180 height 270
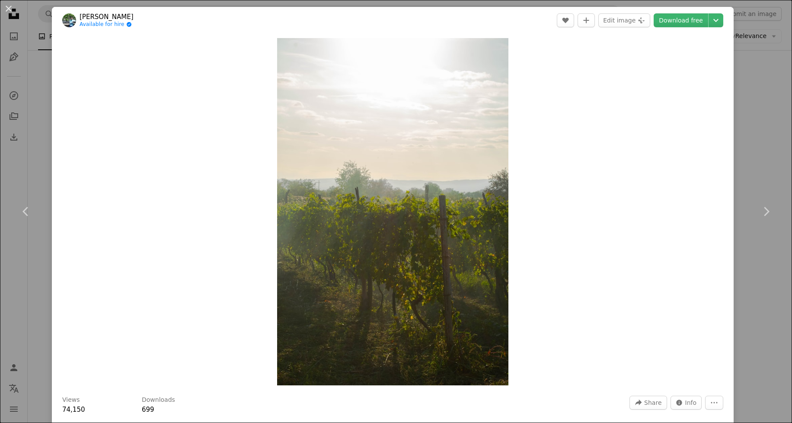
click at [497, 305] on img "Zoom in on this image" at bounding box center [392, 211] width 231 height 347
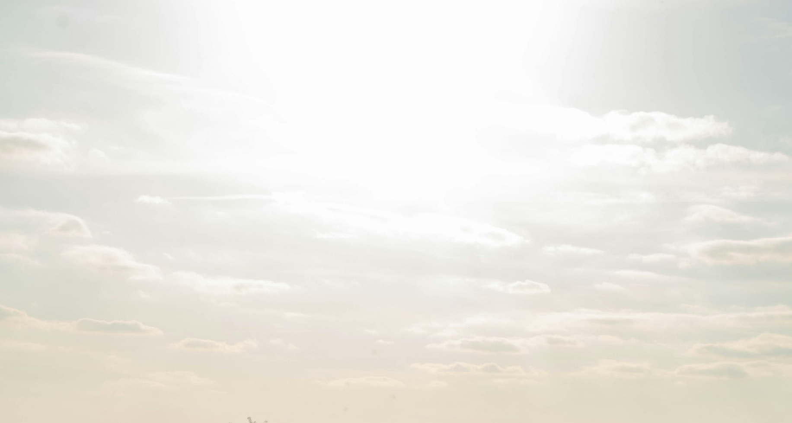
scroll to position [379, 0]
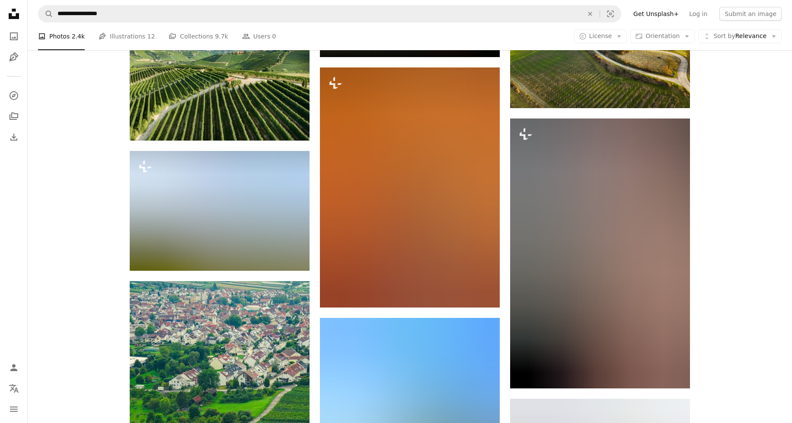
scroll to position [8079, 0]
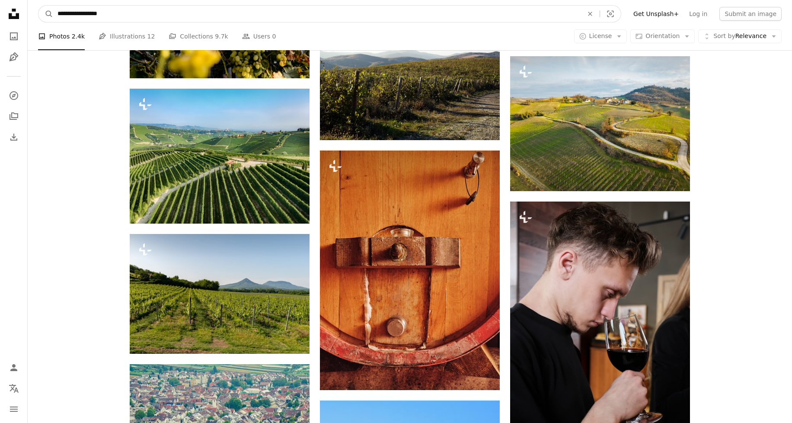
drag, startPoint x: 84, startPoint y: 14, endPoint x: 118, endPoint y: 13, distance: 33.7
click at [118, 13] on input "**********" at bounding box center [316, 14] width 527 height 16
paste input "****"
type input "**********"
click button "A magnifying glass" at bounding box center [45, 14] width 15 height 16
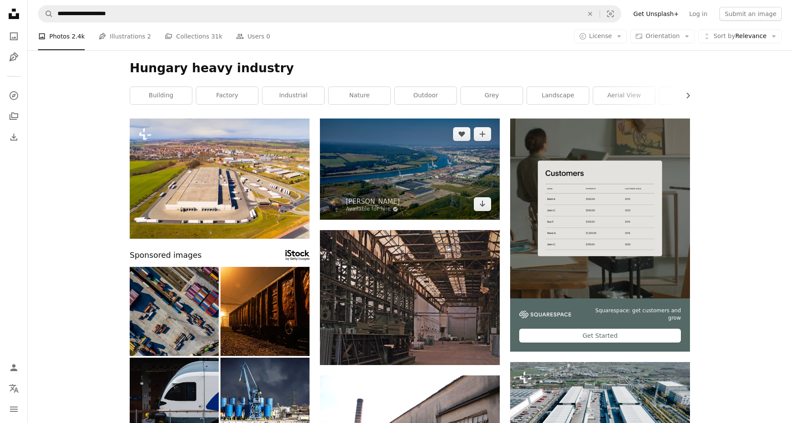
click at [457, 175] on img at bounding box center [410, 168] width 180 height 101
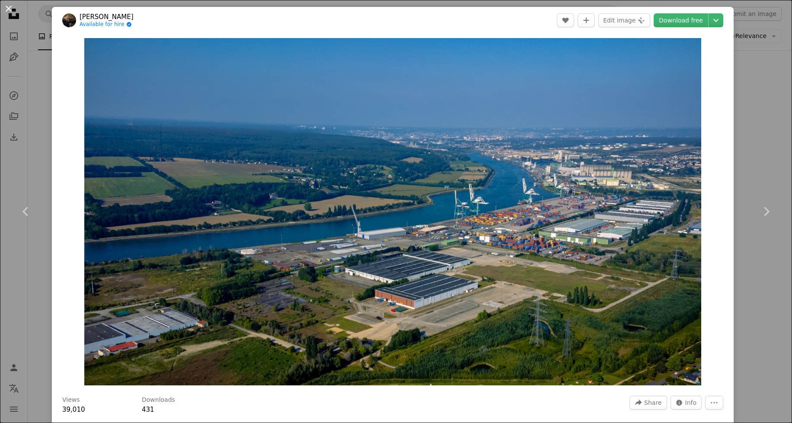
click at [9, 6] on button "An X shape" at bounding box center [8, 8] width 10 height 10
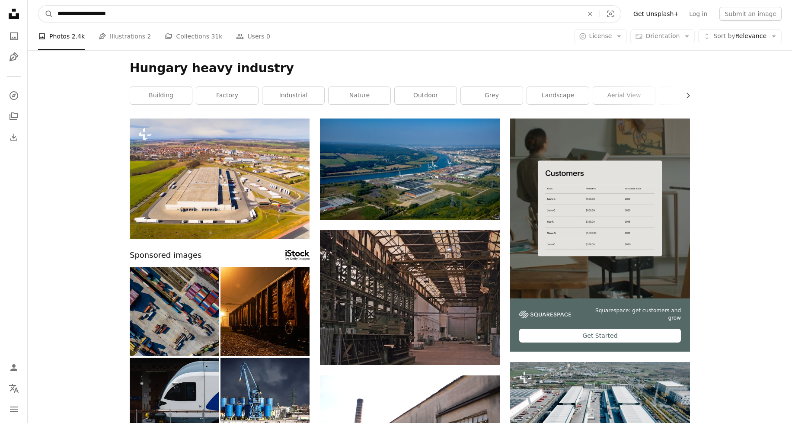
click at [84, 15] on input "**********" at bounding box center [316, 14] width 527 height 16
drag, startPoint x: 84, startPoint y: 14, endPoint x: 40, endPoint y: 14, distance: 44.5
click at [53, 14] on input "**********" at bounding box center [316, 14] width 527 height 16
click at [134, 16] on input "**********" at bounding box center [316, 14] width 527 height 16
paste input "********"
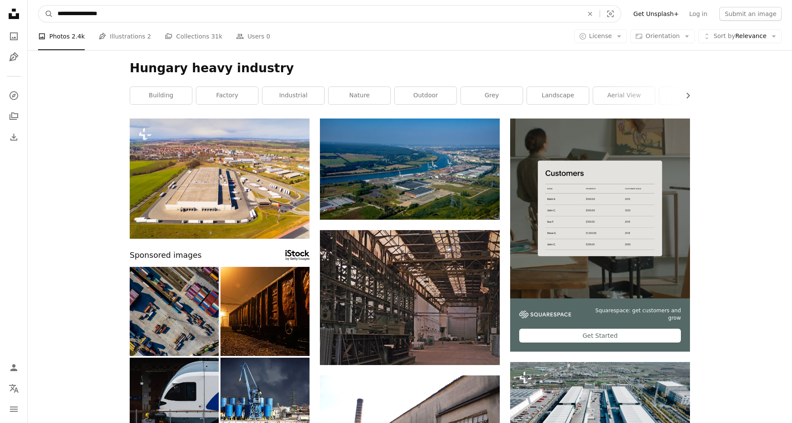
type input "**********"
click button "A magnifying glass" at bounding box center [45, 14] width 15 height 16
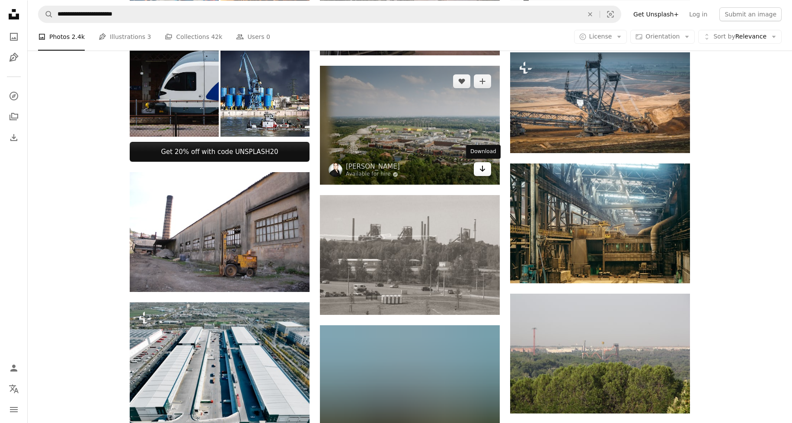
scroll to position [311, 0]
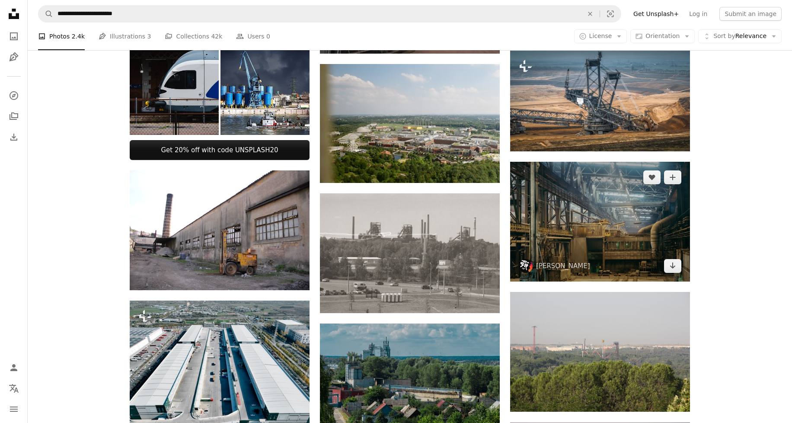
click at [565, 216] on img at bounding box center [600, 222] width 180 height 120
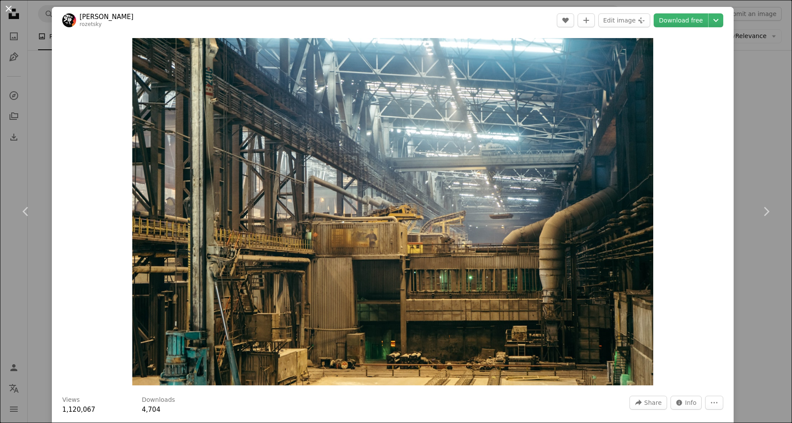
click at [7, 8] on button "An X shape" at bounding box center [8, 8] width 10 height 10
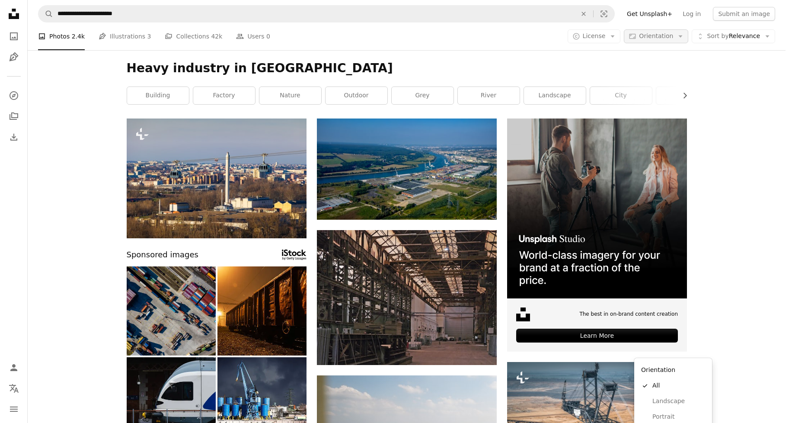
click at [683, 36] on icon "button" at bounding box center [681, 36] width 4 height 2
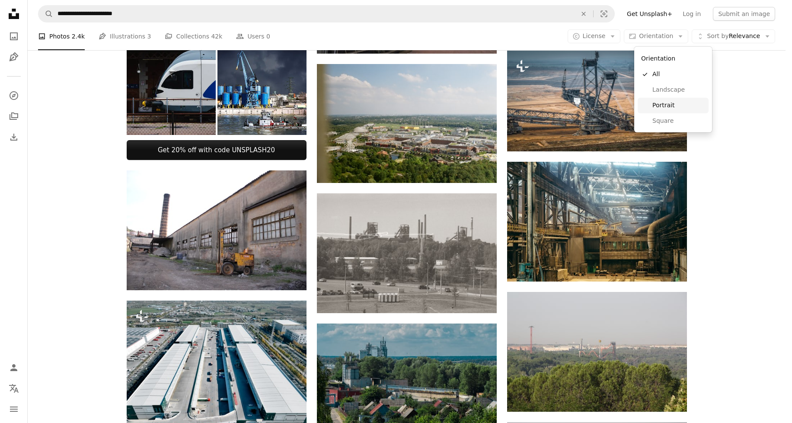
click at [666, 105] on span "Portrait" at bounding box center [678, 105] width 53 height 9
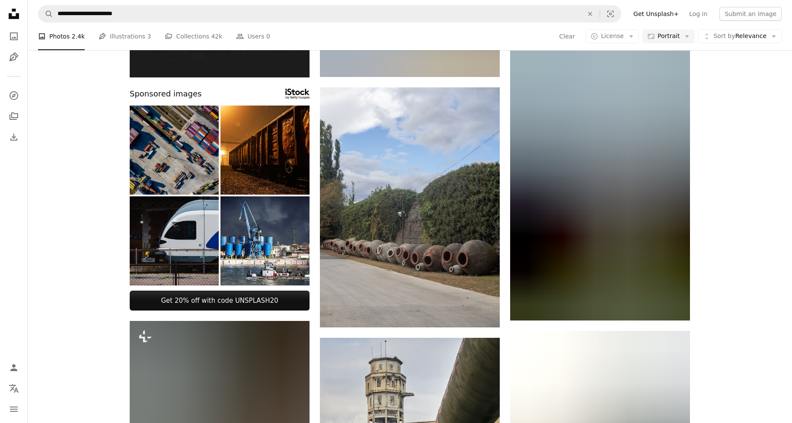
scroll to position [83, 0]
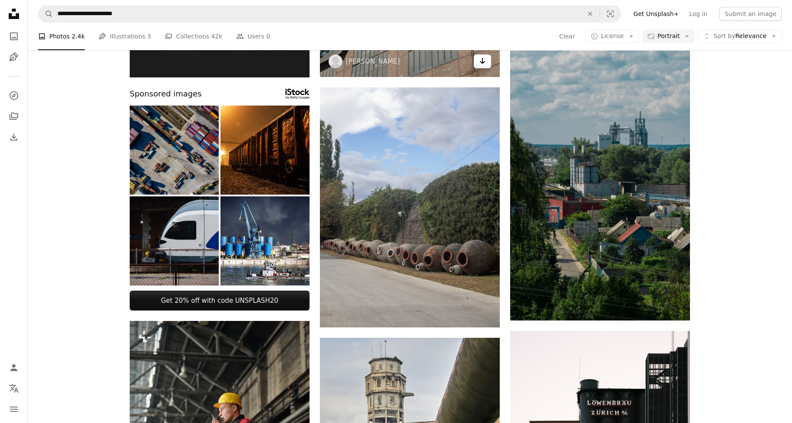
click at [482, 64] on icon "Download" at bounding box center [483, 61] width 6 height 6
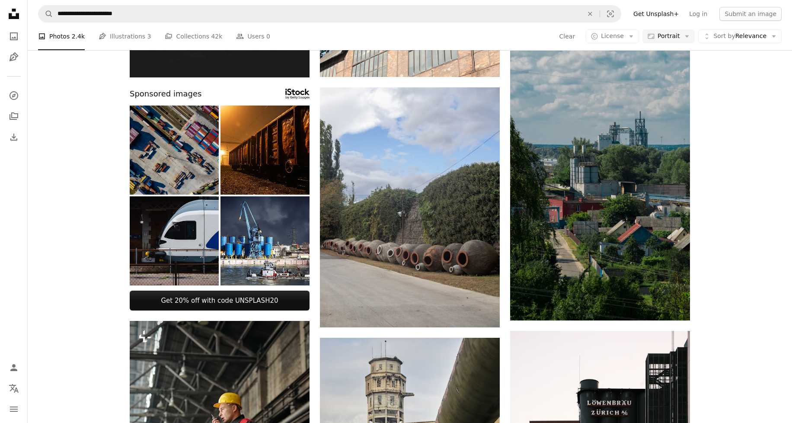
scroll to position [1411, 0]
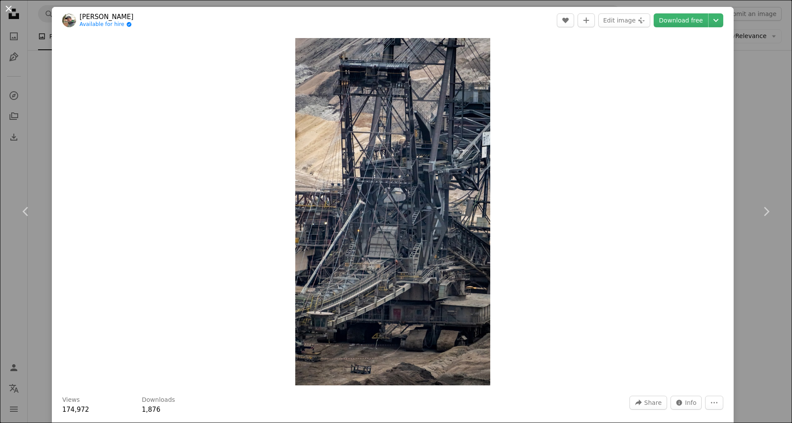
click at [10, 9] on button "An X shape" at bounding box center [8, 8] width 10 height 10
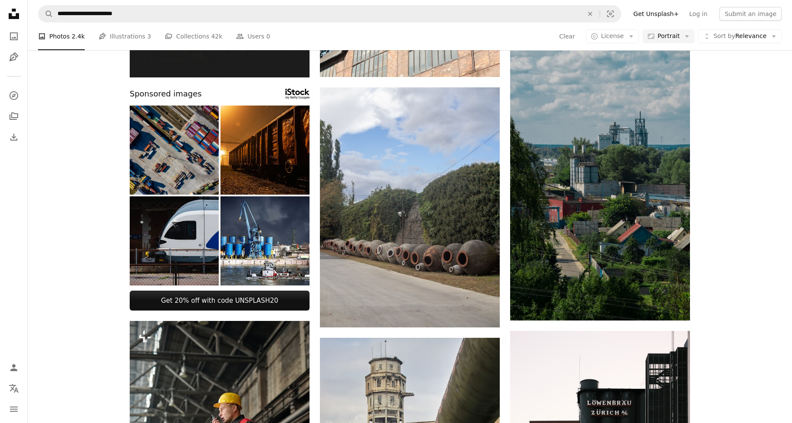
scroll to position [1446, 0]
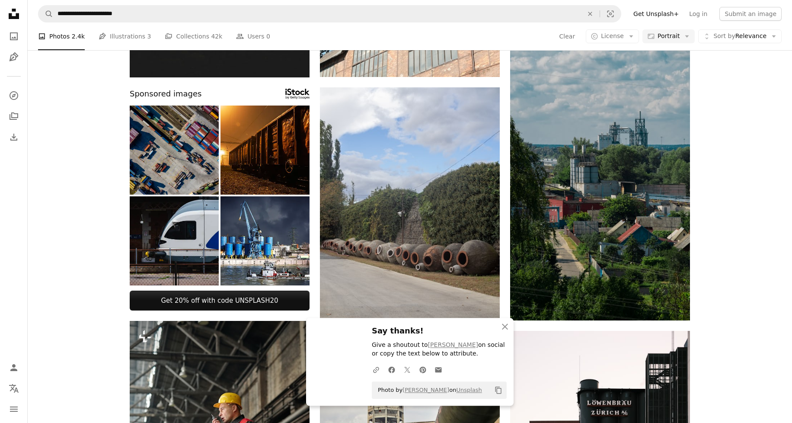
scroll to position [1709, 0]
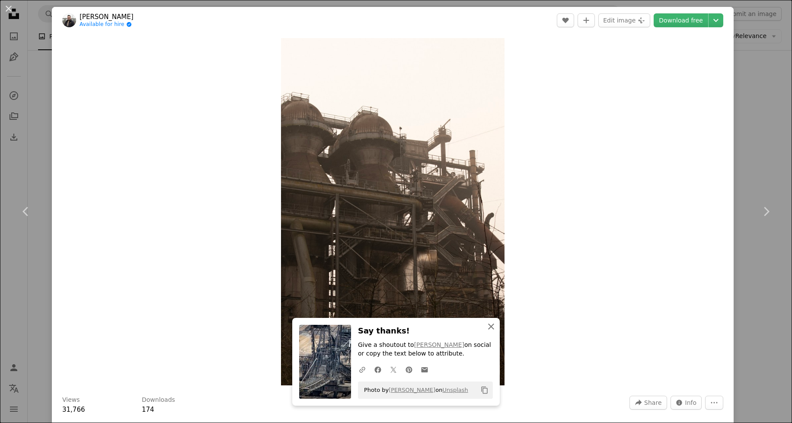
drag, startPoint x: 488, startPoint y: 324, endPoint x: 461, endPoint y: 319, distance: 27.8
click at [488, 324] on icon "An X shape" at bounding box center [491, 326] width 10 height 10
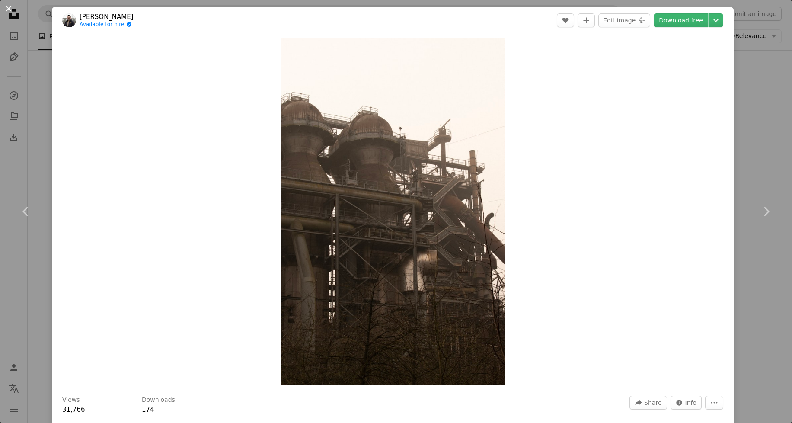
click at [6, 9] on button "An X shape" at bounding box center [8, 8] width 10 height 10
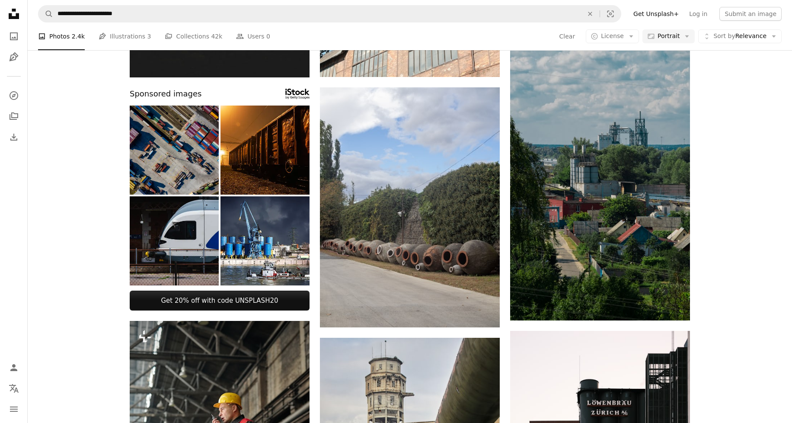
scroll to position [1978, 0]
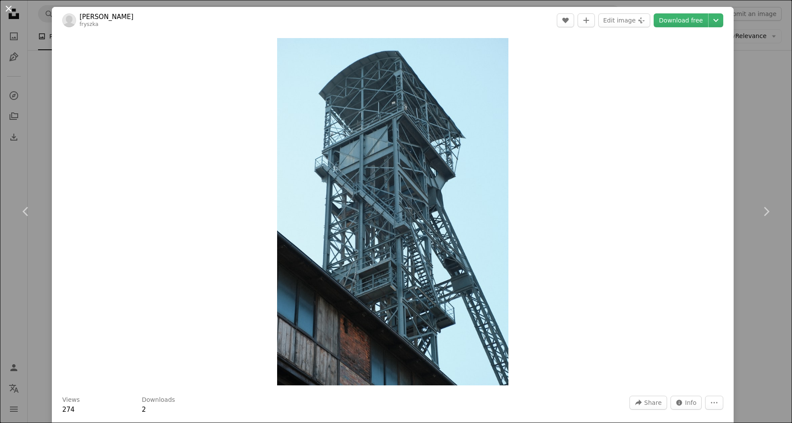
click at [8, 8] on button "An X shape" at bounding box center [8, 8] width 10 height 10
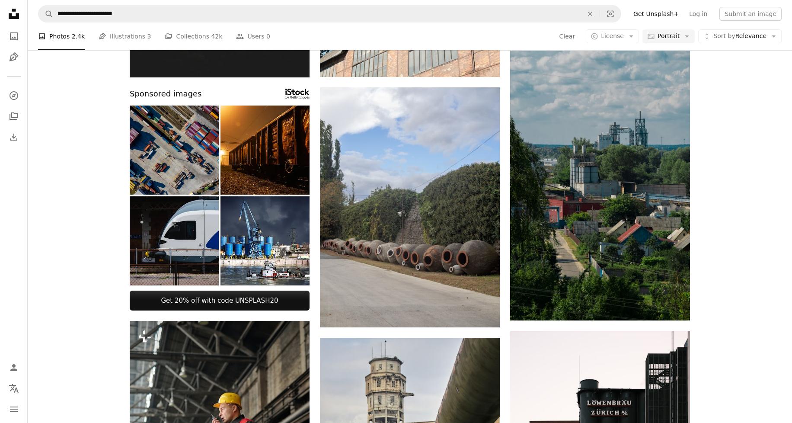
scroll to position [3438, 0]
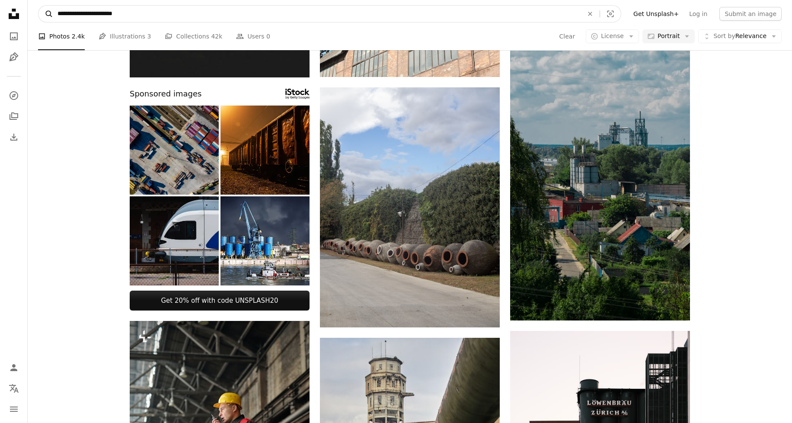
drag, startPoint x: 99, startPoint y: 15, endPoint x: 46, endPoint y: 15, distance: 52.7
click at [53, 15] on input "**********" at bounding box center [316, 14] width 527 height 16
paste input "Find visuals sitewide"
type input "**********"
click button "A magnifying glass" at bounding box center [45, 14] width 15 height 16
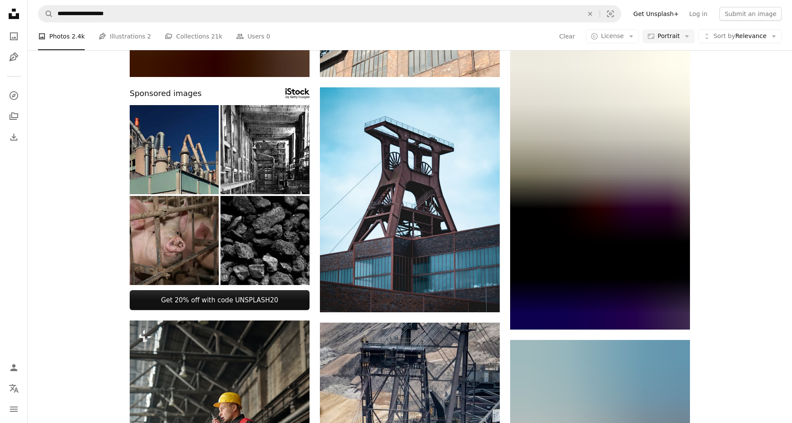
scroll to position [138, 0]
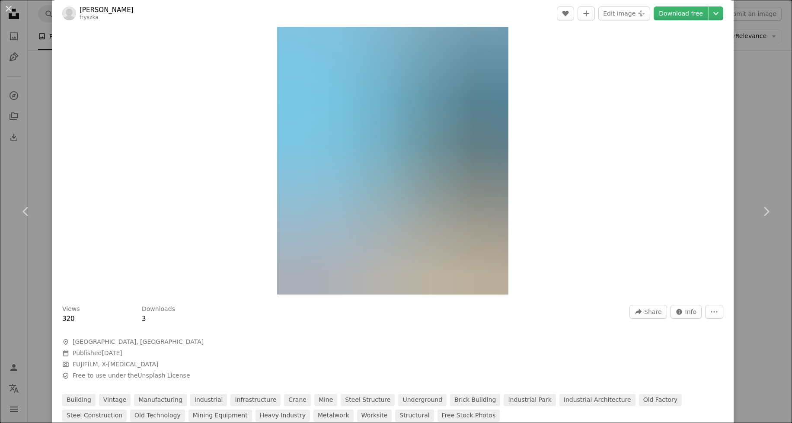
scroll to position [164, 0]
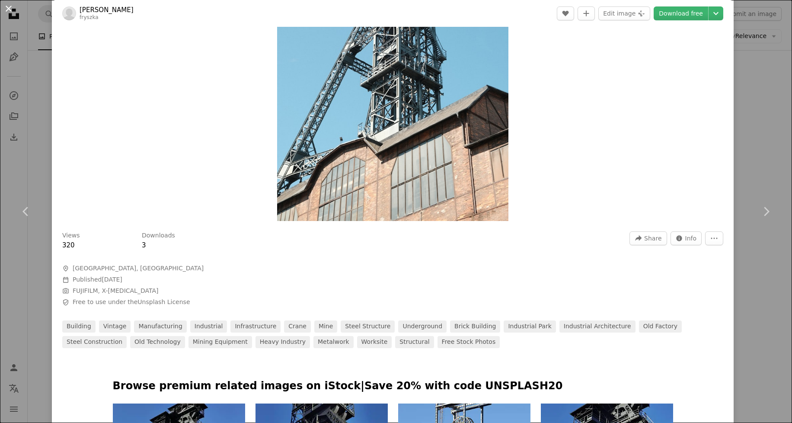
click at [5, 9] on button "An X shape" at bounding box center [8, 8] width 10 height 10
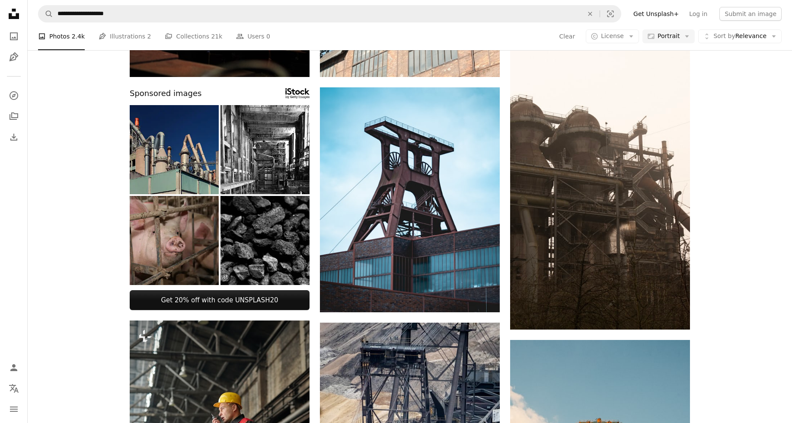
scroll to position [291, 0]
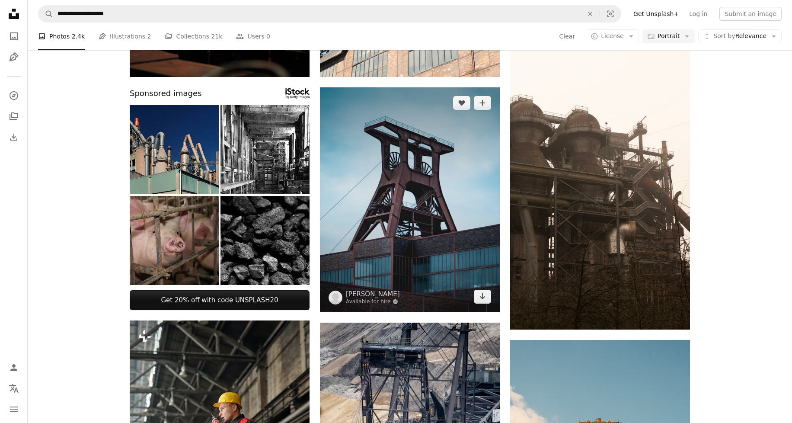
click at [450, 193] on img at bounding box center [410, 199] width 180 height 225
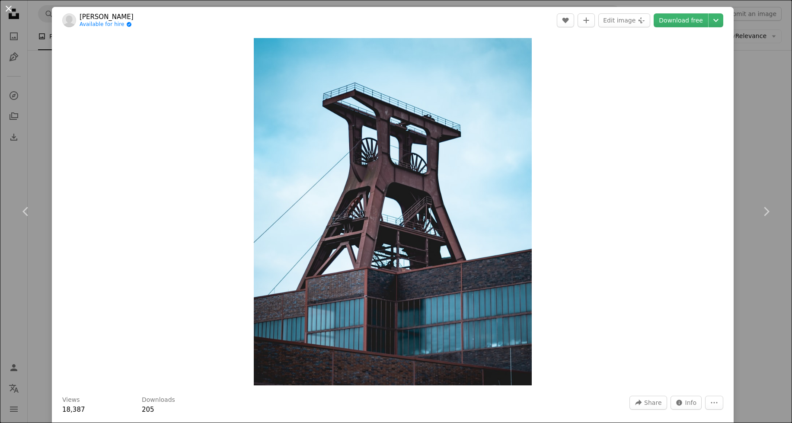
click at [8, 9] on button "An X shape" at bounding box center [8, 8] width 10 height 10
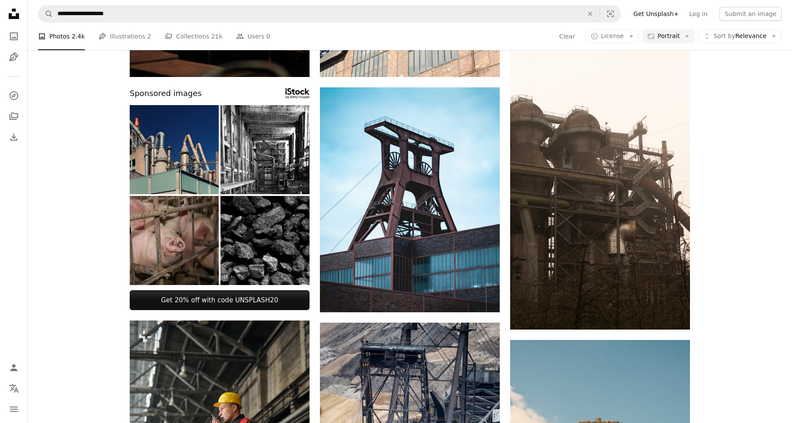
scroll to position [1632, 0]
drag, startPoint x: 674, startPoint y: 397, endPoint x: 651, endPoint y: 370, distance: 35.3
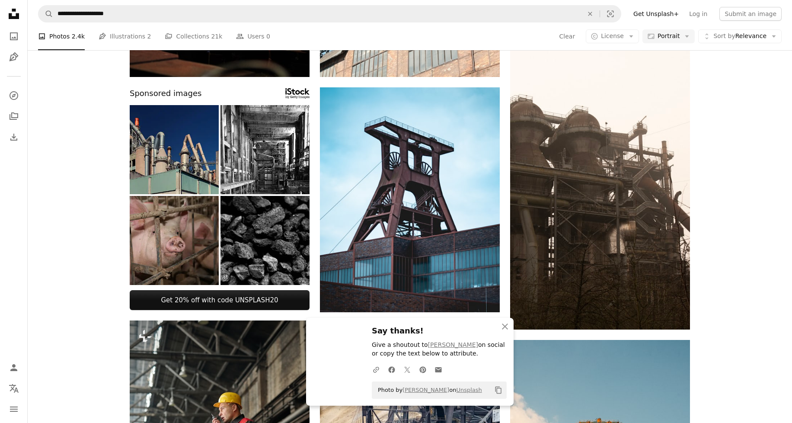
scroll to position [1743, 0]
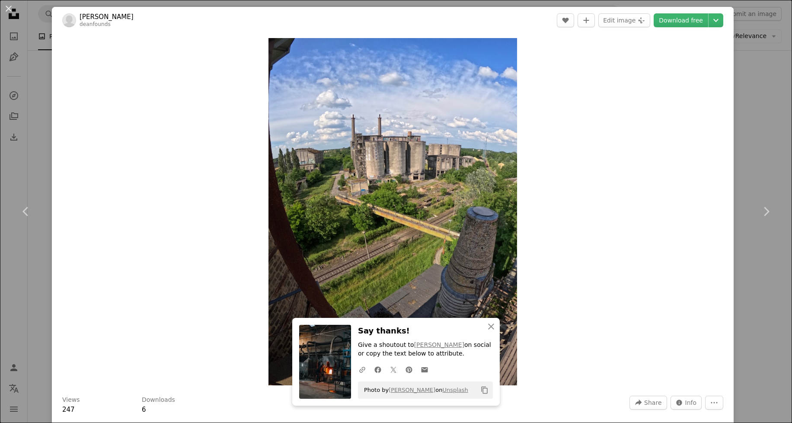
click at [578, 201] on div "Zoom in" at bounding box center [393, 212] width 682 height 356
click at [491, 326] on icon "button" at bounding box center [491, 326] width 6 height 6
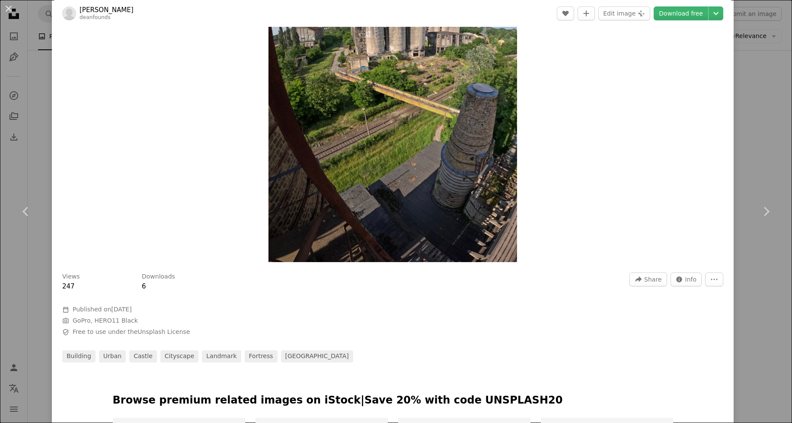
scroll to position [25, 0]
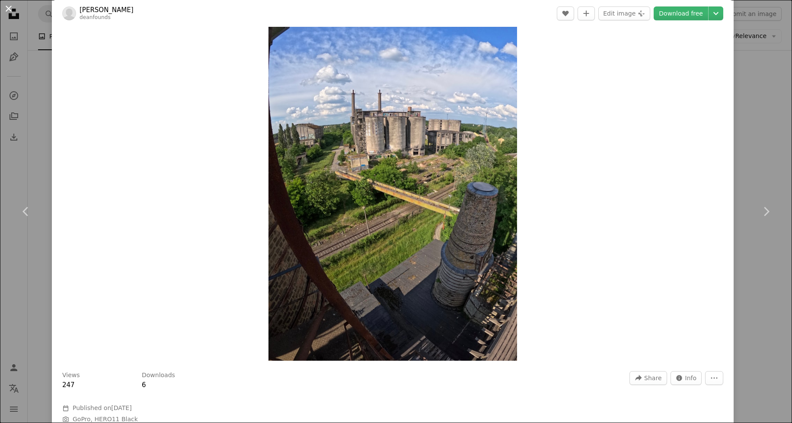
click at [8, 10] on button "An X shape" at bounding box center [8, 8] width 10 height 10
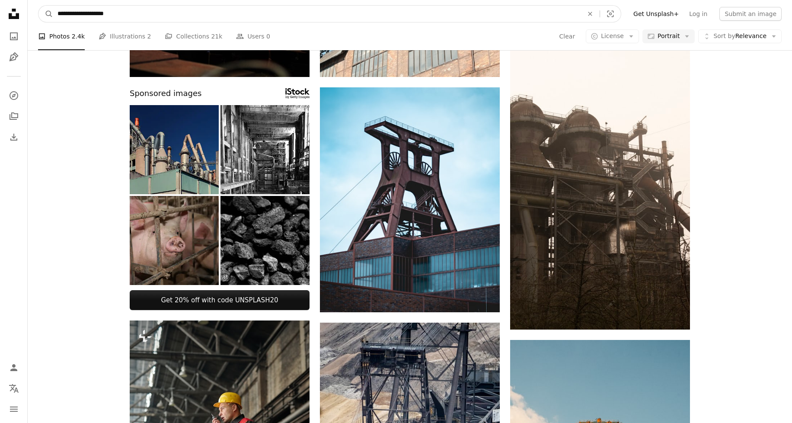
click at [149, 17] on input "**********" at bounding box center [316, 14] width 527 height 16
drag, startPoint x: 121, startPoint y: 11, endPoint x: 95, endPoint y: 13, distance: 26.8
click at [95, 13] on input "**********" at bounding box center [316, 14] width 527 height 16
paste input "**********"
type input "**********"
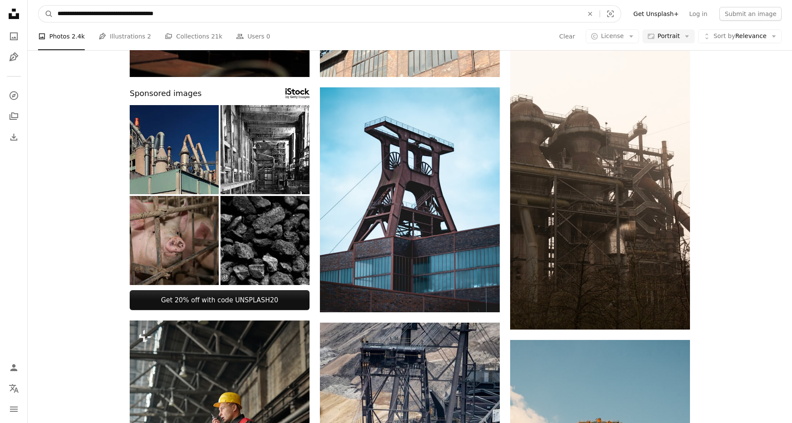
click button "A magnifying glass" at bounding box center [45, 14] width 15 height 16
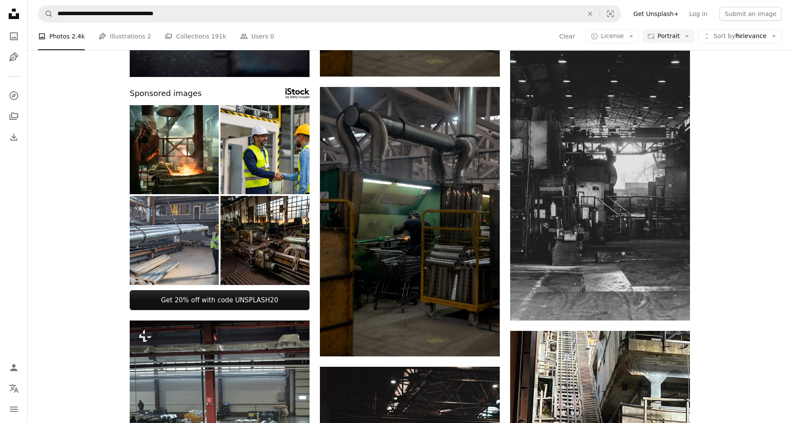
scroll to position [1909, 0]
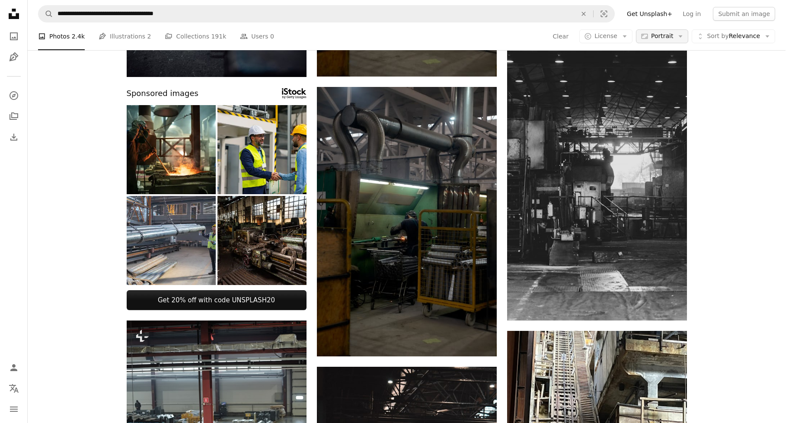
click at [683, 36] on icon "button" at bounding box center [681, 36] width 4 height 2
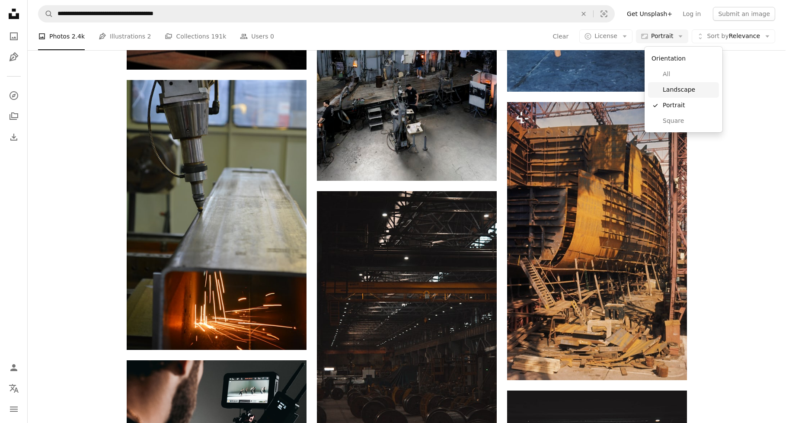
click at [673, 91] on span "Landscape" at bounding box center [689, 90] width 53 height 9
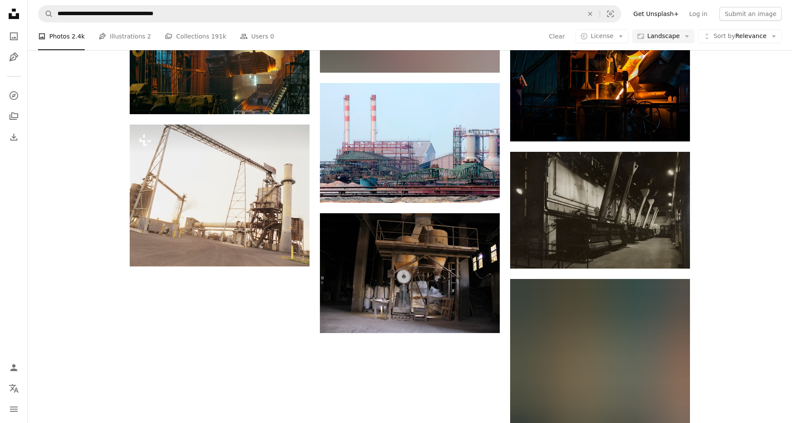
scroll to position [131, 0]
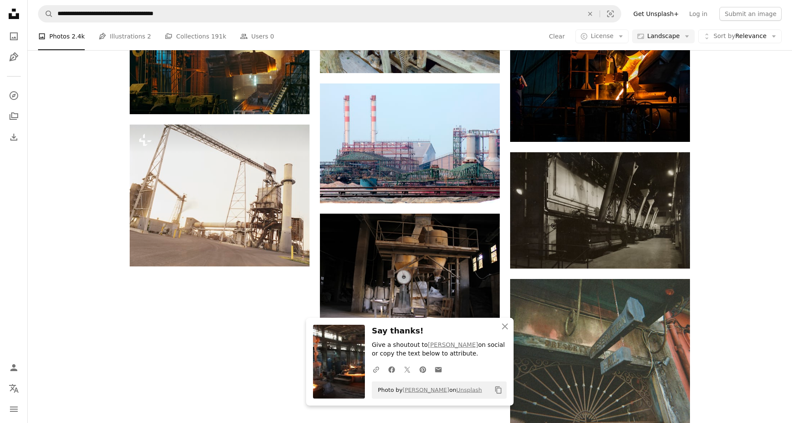
scroll to position [526, 0]
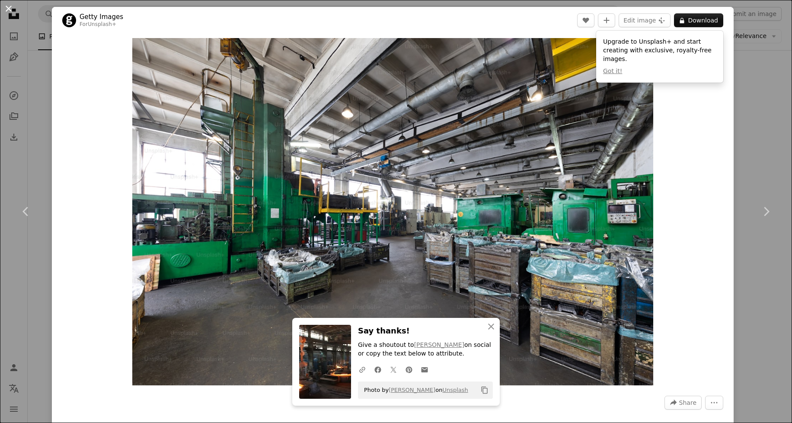
click at [9, 7] on button "An X shape" at bounding box center [8, 8] width 10 height 10
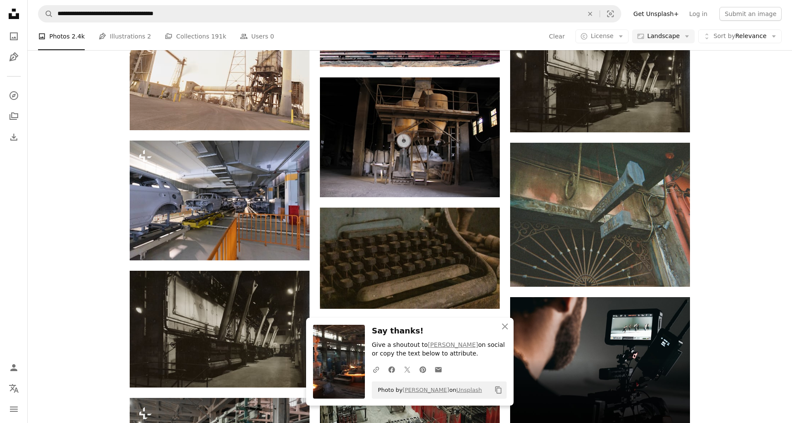
scroll to position [1121, 0]
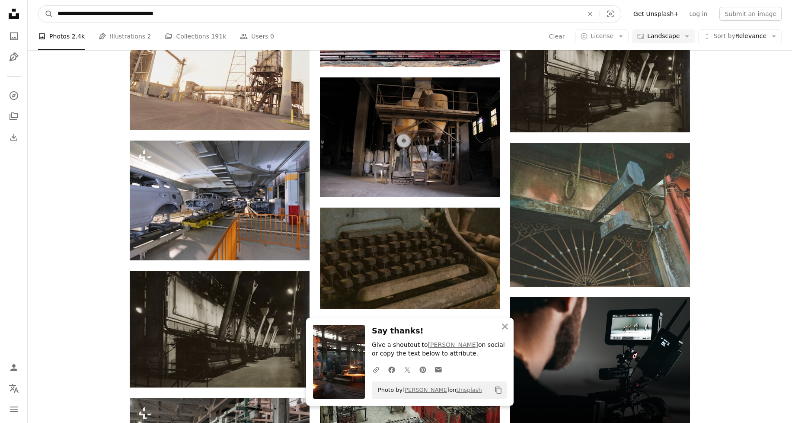
drag, startPoint x: 188, startPoint y: 17, endPoint x: 95, endPoint y: 17, distance: 93.4
click at [95, 17] on input "**********" at bounding box center [316, 14] width 527 height 16
paste input "Find visuals sitewide"
type input "**********"
click button "A magnifying glass" at bounding box center [45, 14] width 15 height 16
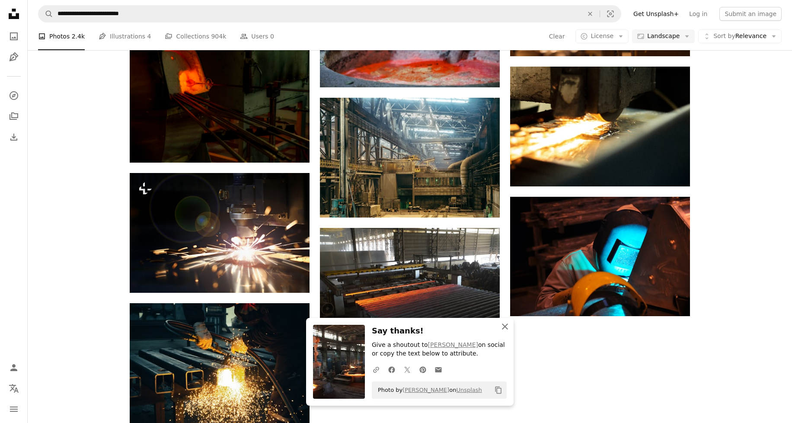
click at [507, 324] on icon "button" at bounding box center [505, 326] width 6 height 6
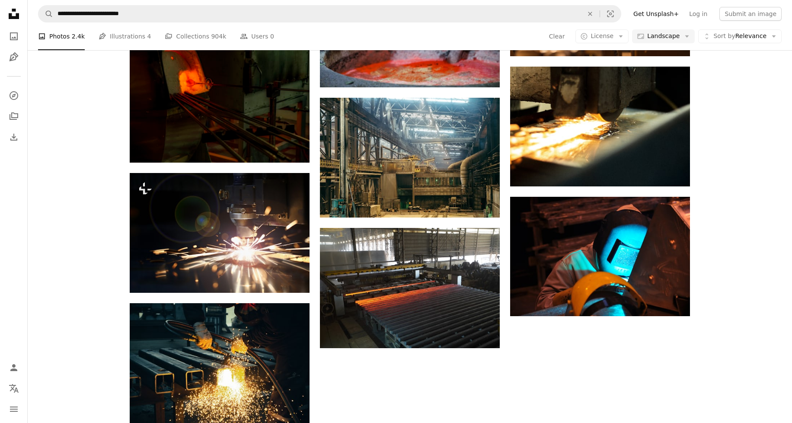
scroll to position [173, 0]
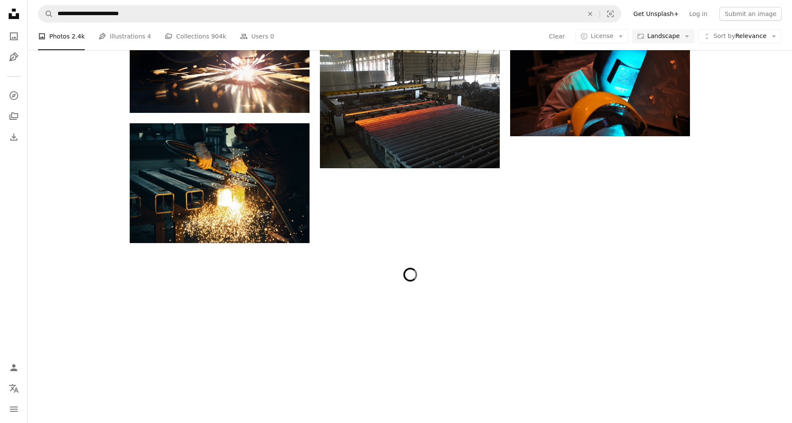
scroll to position [934, 0]
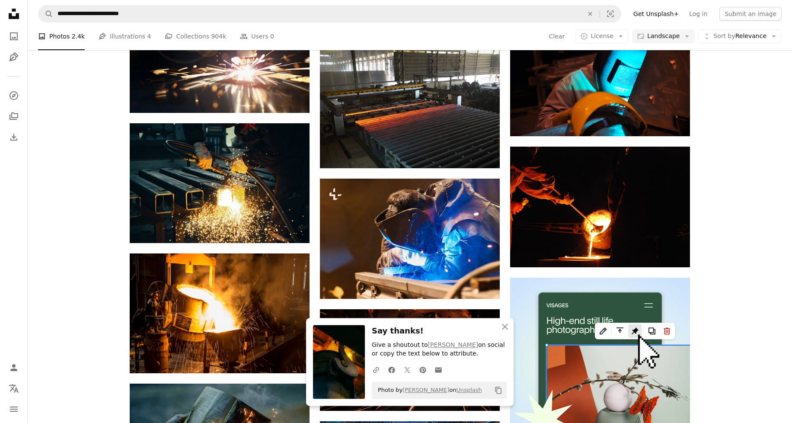
scroll to position [1114, 0]
